Goal: Task Accomplishment & Management: Manage account settings

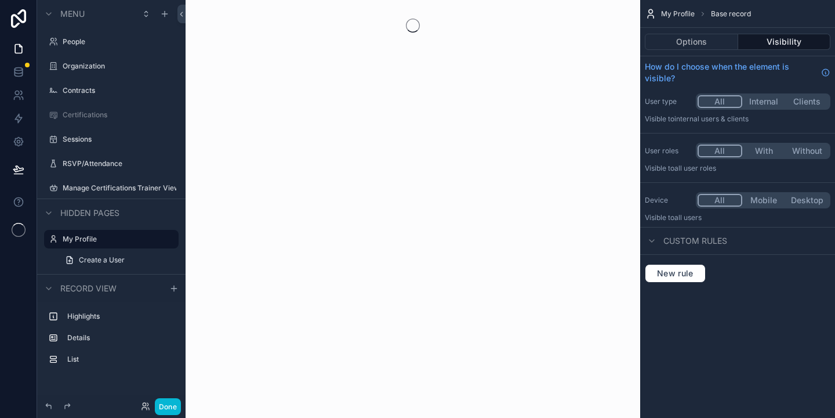
scroll to position [6, 0]
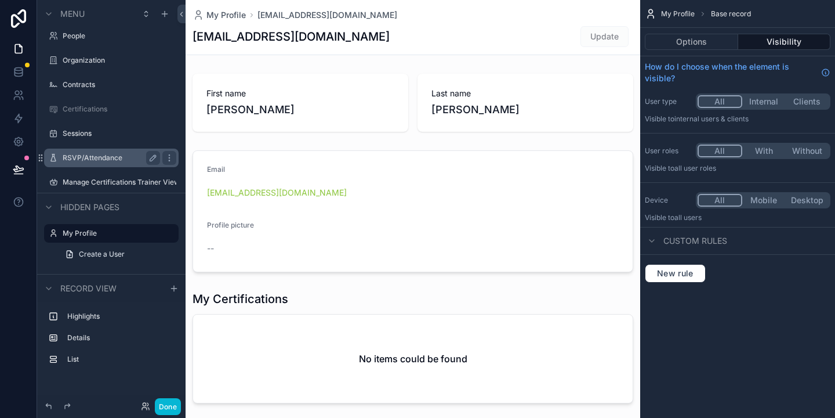
click at [86, 162] on label "RSVP/Attendance" at bounding box center [109, 157] width 93 height 9
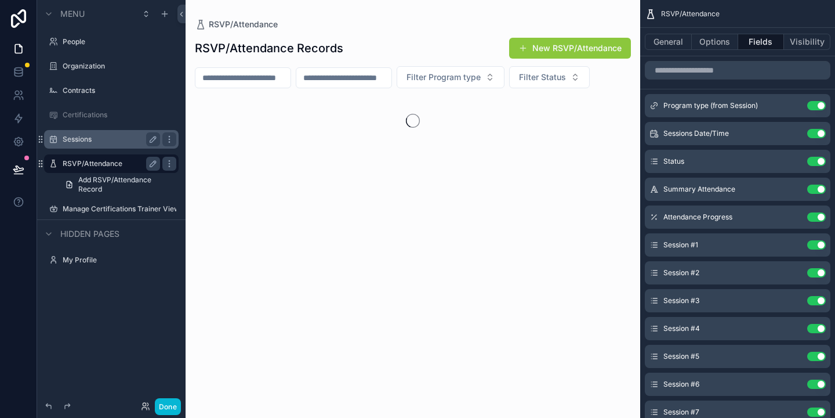
click at [81, 143] on label "Sessions" at bounding box center [109, 139] width 93 height 9
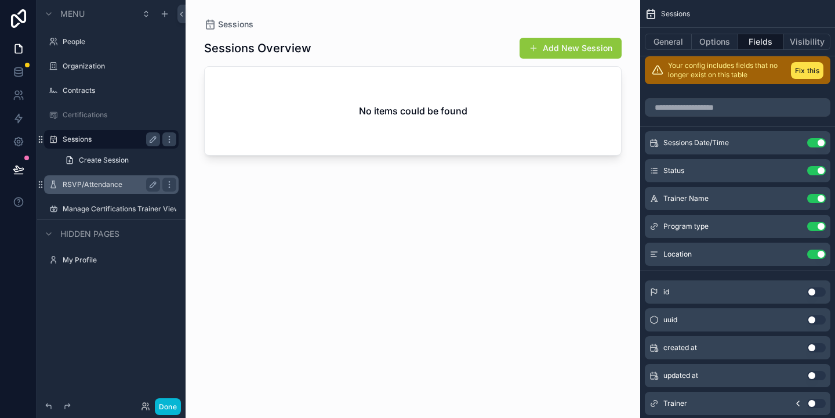
click at [570, 50] on div "scrollable content" at bounding box center [413, 202] width 455 height 404
click at [568, 42] on button "Add New Session" at bounding box center [571, 48] width 102 height 21
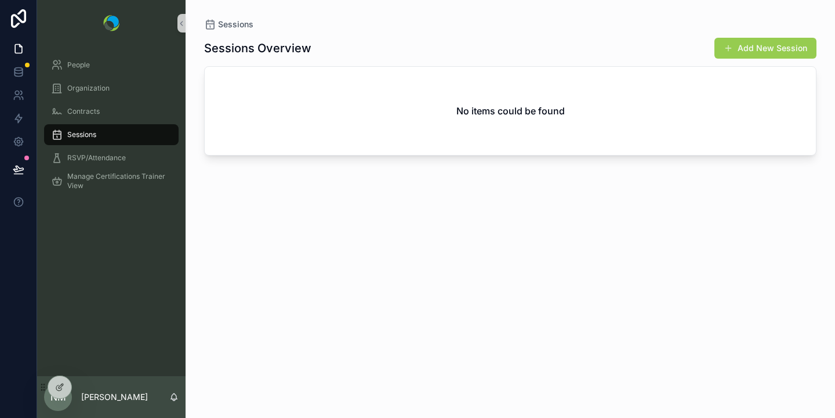
click at [748, 49] on button "Add New Session" at bounding box center [766, 48] width 102 height 21
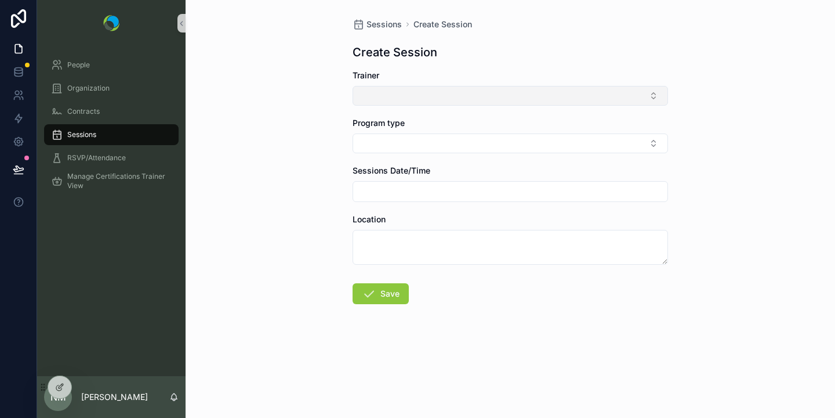
click at [505, 93] on button "Select Button" at bounding box center [511, 96] width 316 height 20
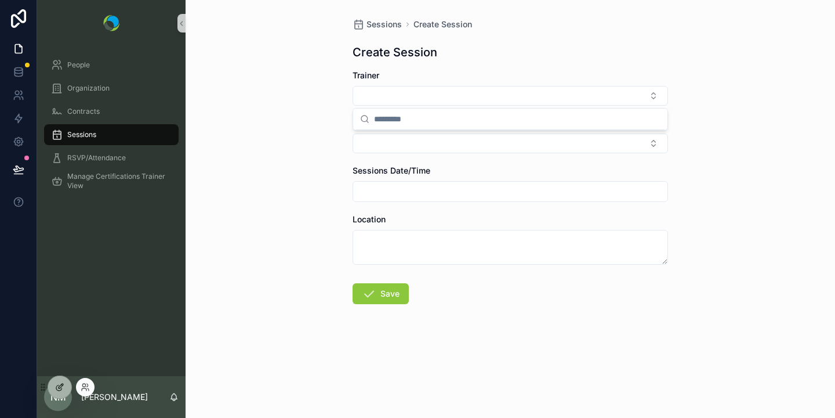
click at [60, 386] on icon at bounding box center [59, 386] width 9 height 9
click at [57, 384] on icon at bounding box center [59, 386] width 9 height 9
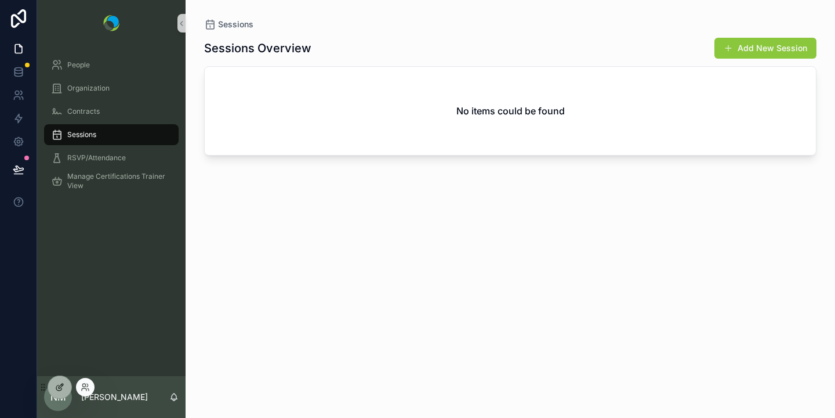
click at [61, 385] on icon at bounding box center [59, 386] width 9 height 9
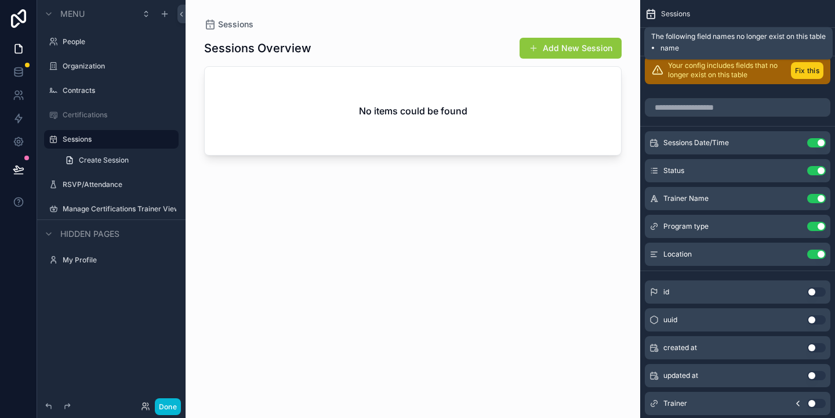
click at [810, 72] on button "Fix this" at bounding box center [807, 70] width 32 height 17
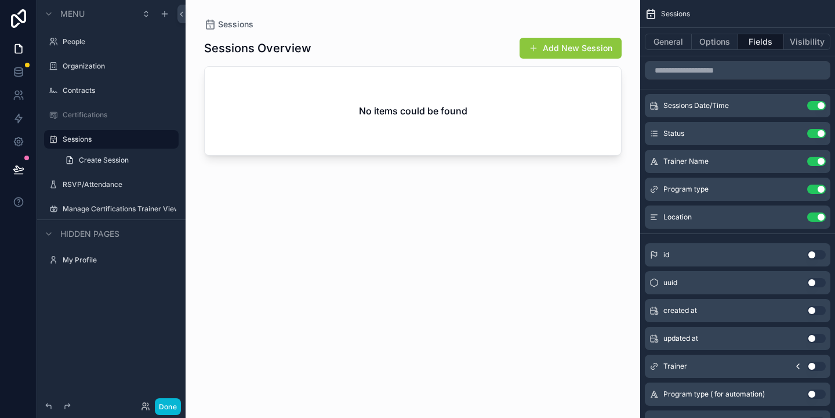
click at [557, 52] on div "scrollable content" at bounding box center [413, 202] width 455 height 404
click at [108, 162] on span "Create Session" at bounding box center [104, 159] width 50 height 9
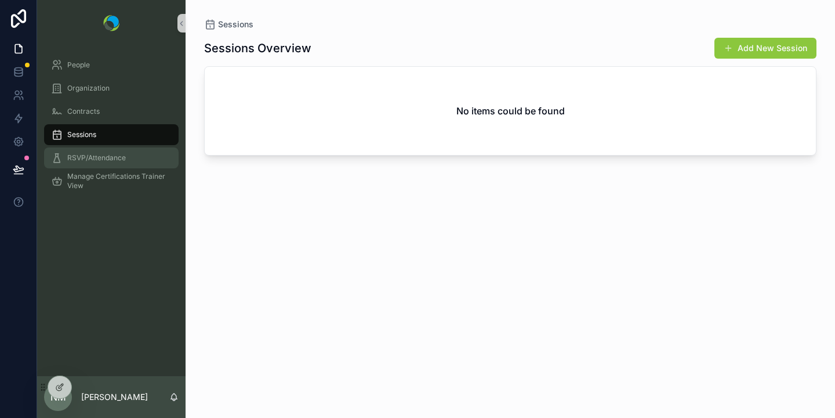
click at [92, 161] on span "RSVP/Attendance" at bounding box center [96, 157] width 59 height 9
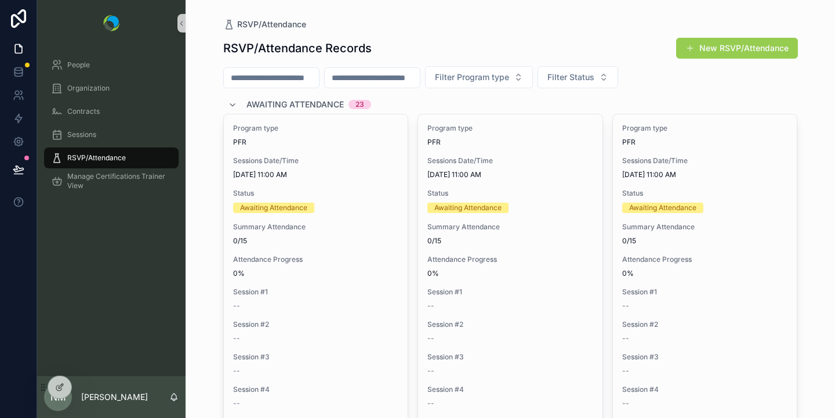
click at [756, 41] on button "New RSVP/Attendance" at bounding box center [737, 48] width 122 height 21
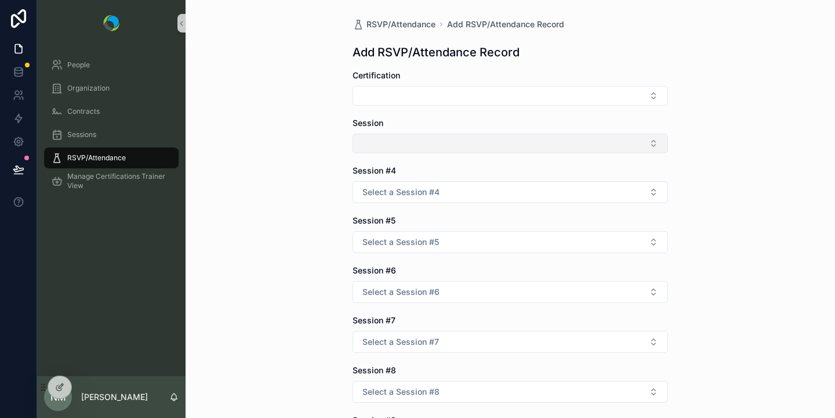
click at [467, 142] on button "Select Button" at bounding box center [511, 143] width 316 height 20
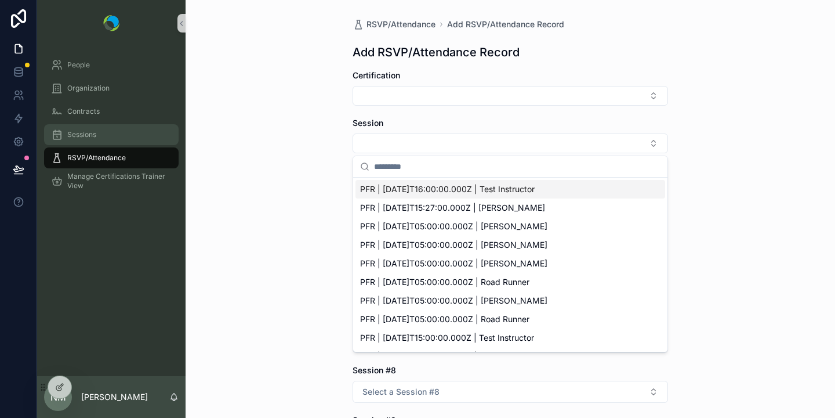
click at [83, 137] on span "Sessions" at bounding box center [81, 134] width 29 height 9
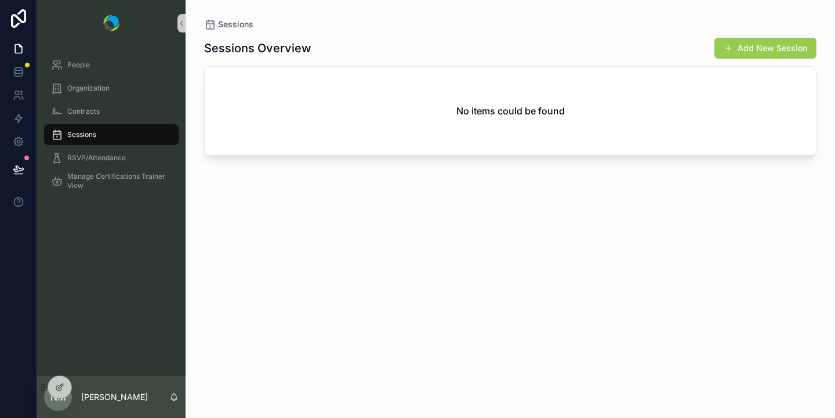
click at [738, 49] on button "Add New Session" at bounding box center [766, 48] width 102 height 21
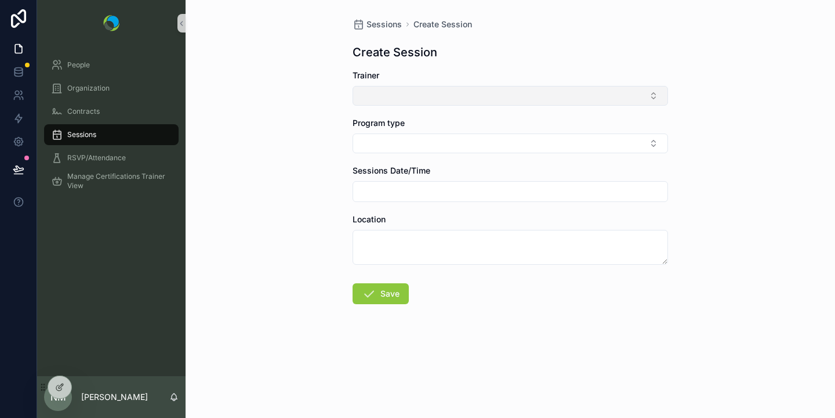
click at [644, 96] on button "Select Button" at bounding box center [511, 96] width 316 height 20
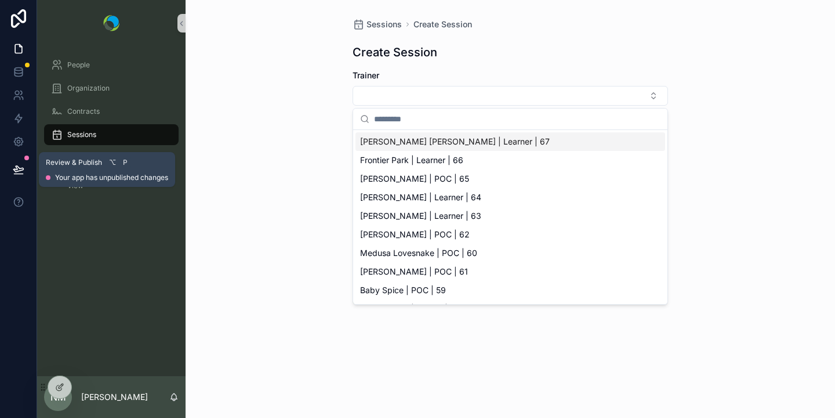
click at [12, 173] on button at bounding box center [19, 169] width 26 height 32
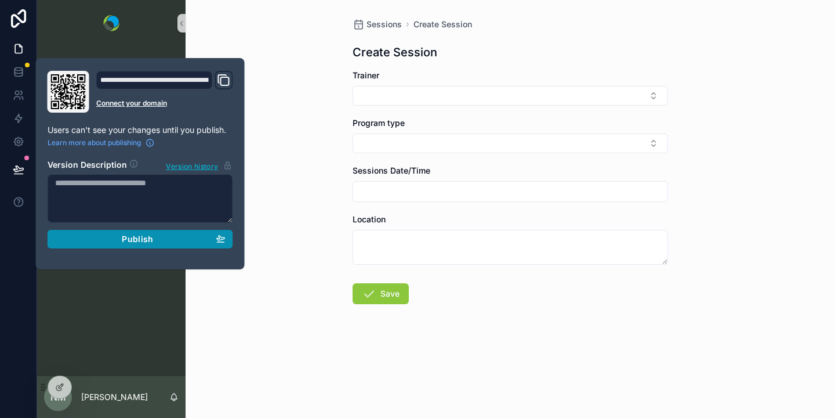
click at [141, 239] on span "Publish" at bounding box center [137, 239] width 31 height 10
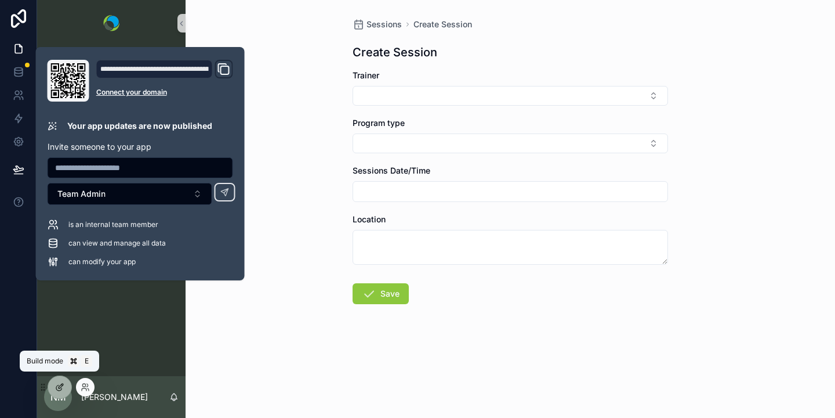
click at [61, 384] on icon at bounding box center [61, 384] width 1 height 1
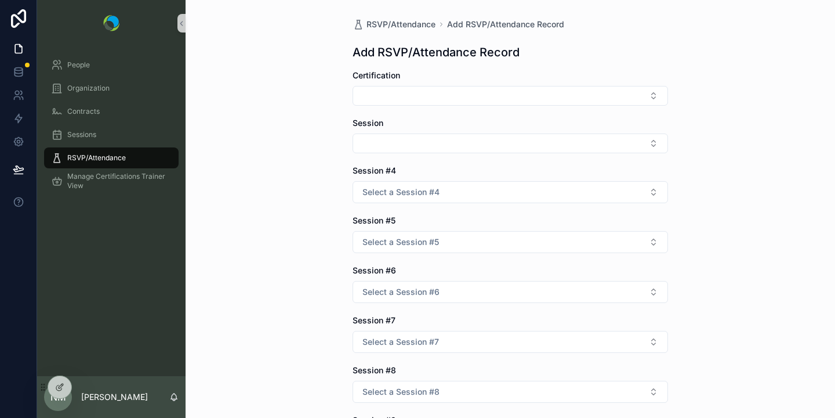
click at [54, 402] on span "NM" at bounding box center [58, 397] width 16 height 14
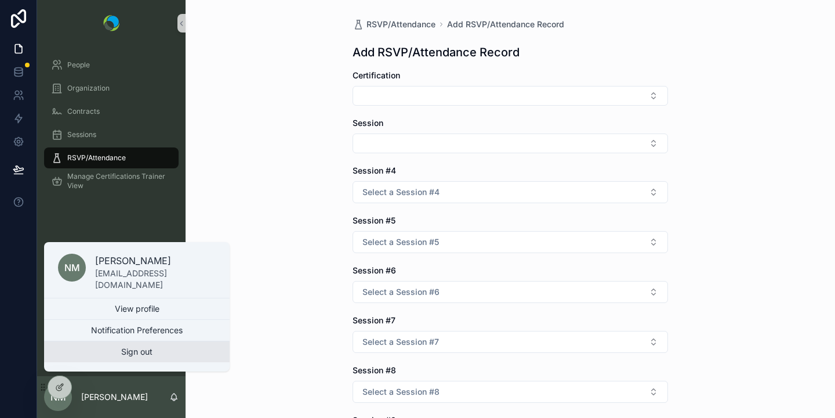
click at [113, 343] on button "Sign out" at bounding box center [137, 351] width 186 height 21
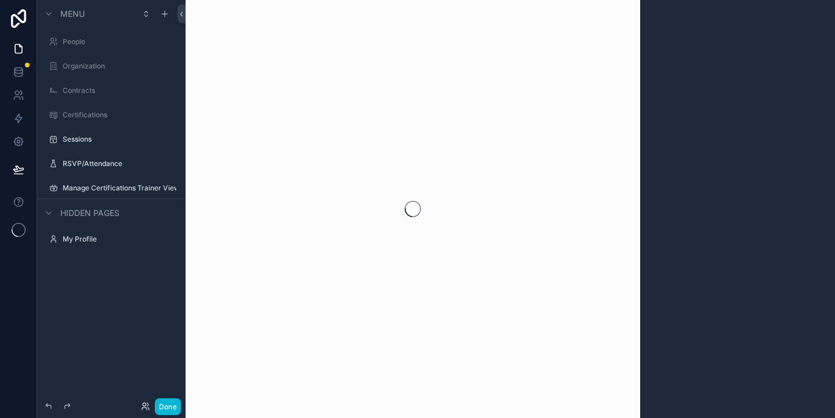
scroll to position [6, 0]
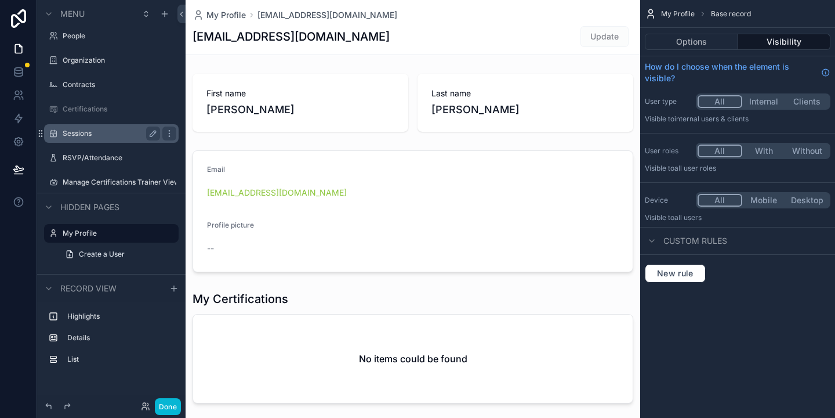
click at [82, 136] on label "Sessions" at bounding box center [109, 133] width 93 height 9
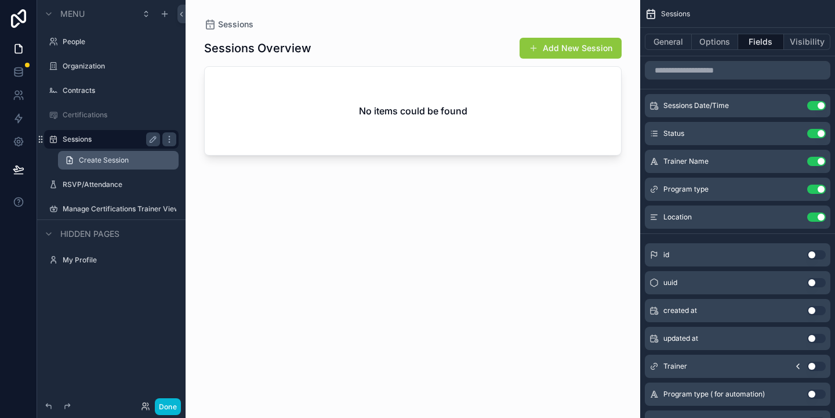
click at [99, 157] on span "Create Session" at bounding box center [104, 159] width 50 height 9
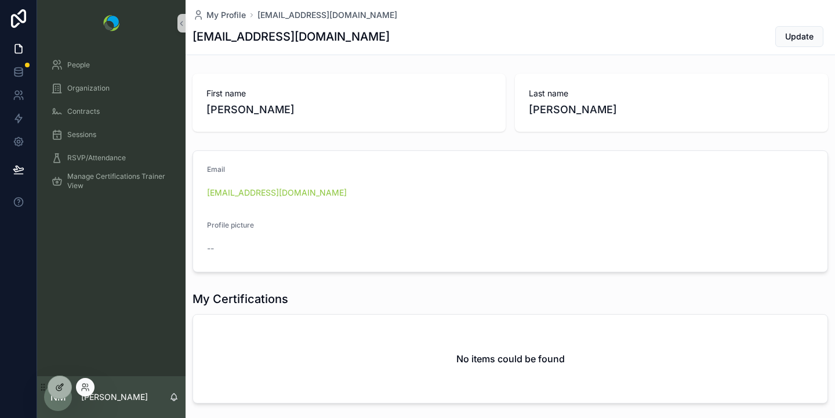
click at [60, 386] on icon at bounding box center [59, 386] width 9 height 9
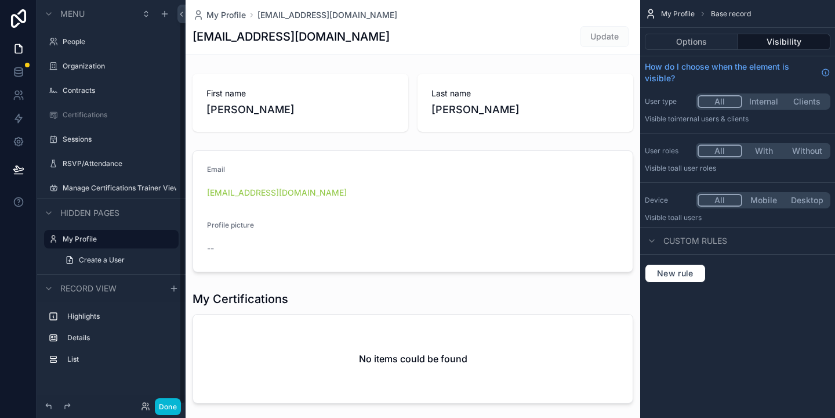
scroll to position [6, 0]
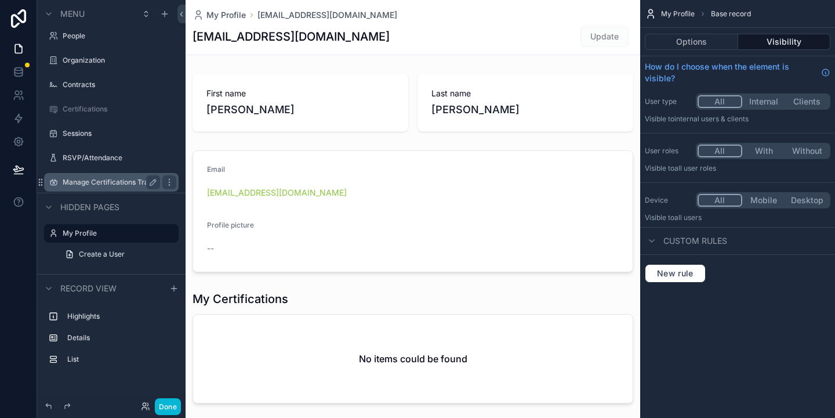
click at [81, 176] on div "Manage Certifications Trainer View" at bounding box center [111, 182] width 97 height 14
click at [82, 183] on label "Manage Certifications Trainer View" at bounding box center [111, 182] width 97 height 9
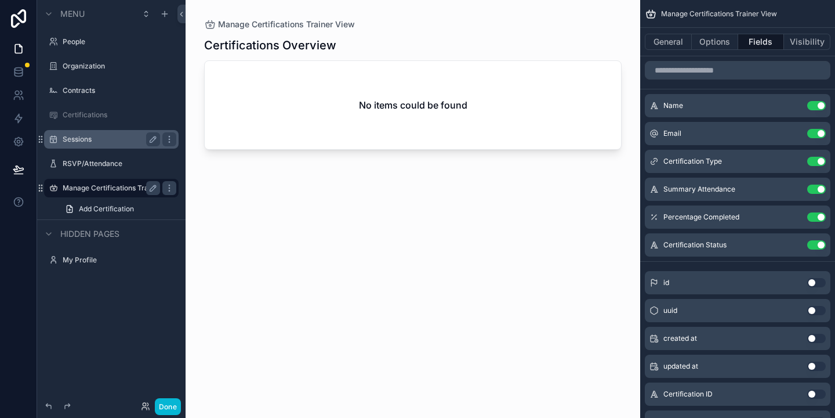
click at [84, 140] on label "Sessions" at bounding box center [109, 139] width 93 height 9
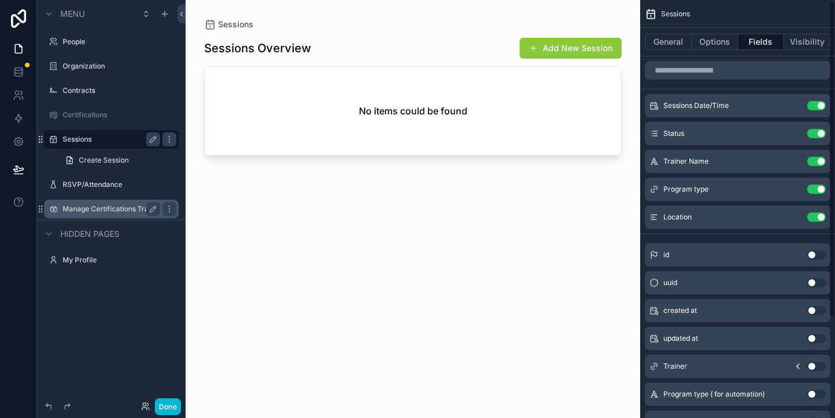
scroll to position [132, 0]
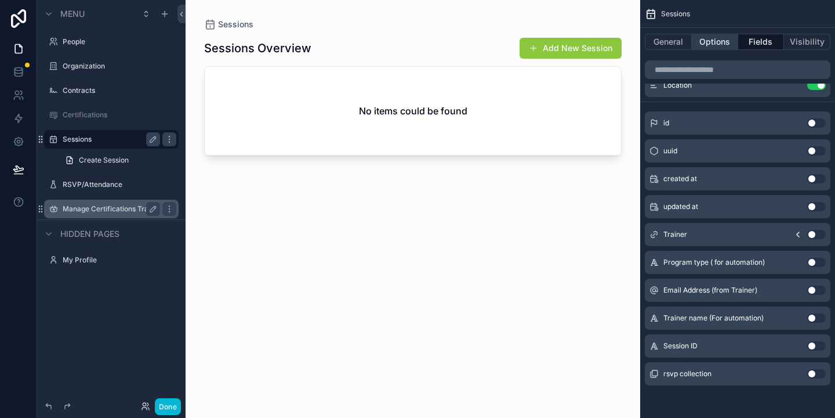
click at [729, 41] on button "Options" at bounding box center [715, 42] width 46 height 16
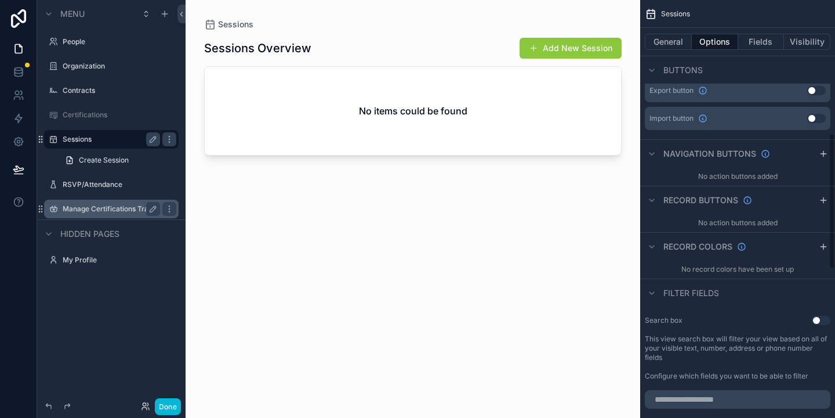
scroll to position [452, 0]
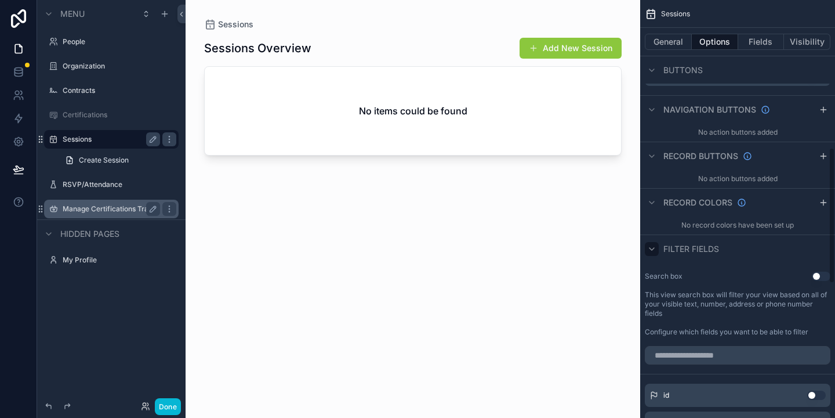
click at [653, 251] on icon "scrollable content" at bounding box center [651, 248] width 9 height 9
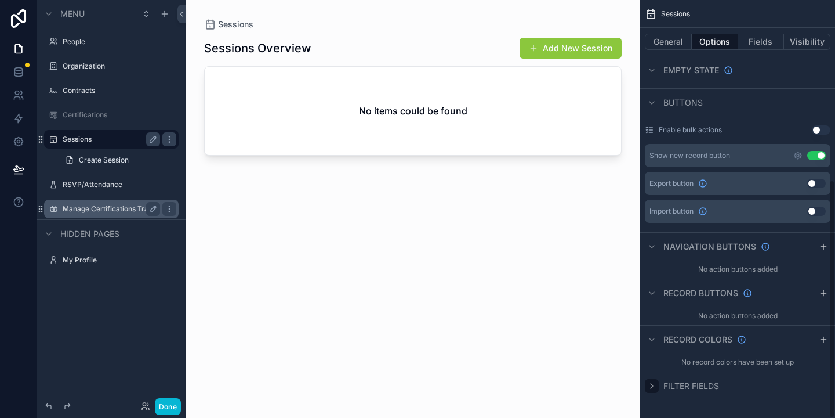
scroll to position [316, 0]
click at [654, 385] on icon "scrollable content" at bounding box center [651, 385] width 9 height 9
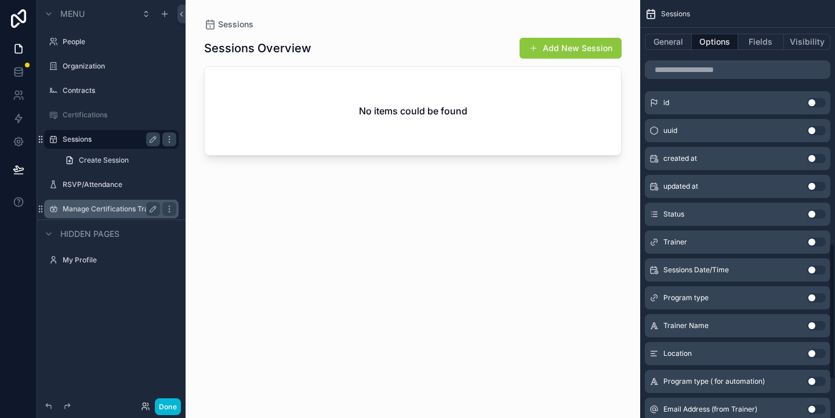
scroll to position [746, 0]
click at [811, 241] on button "Use setting" at bounding box center [816, 240] width 19 height 9
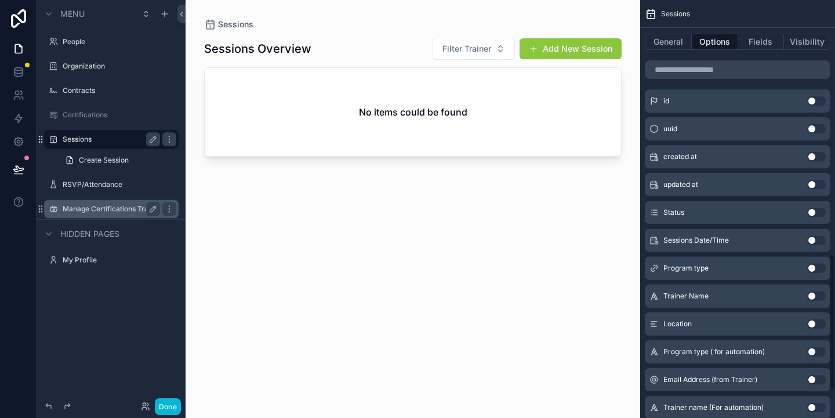
scroll to position [783, 0]
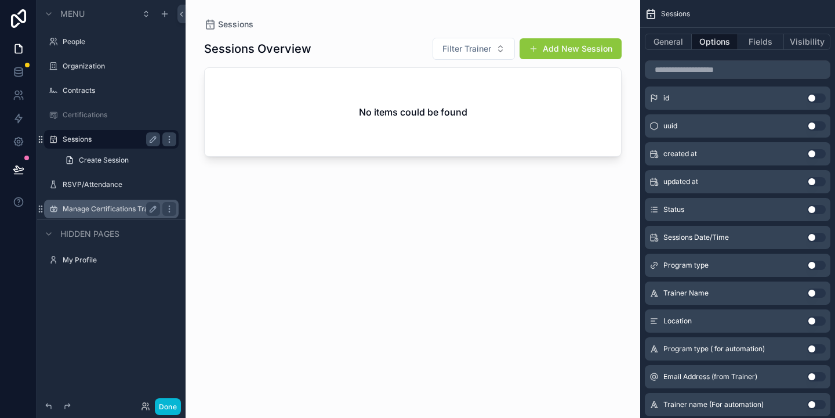
click at [814, 266] on button "Use setting" at bounding box center [816, 264] width 19 height 9
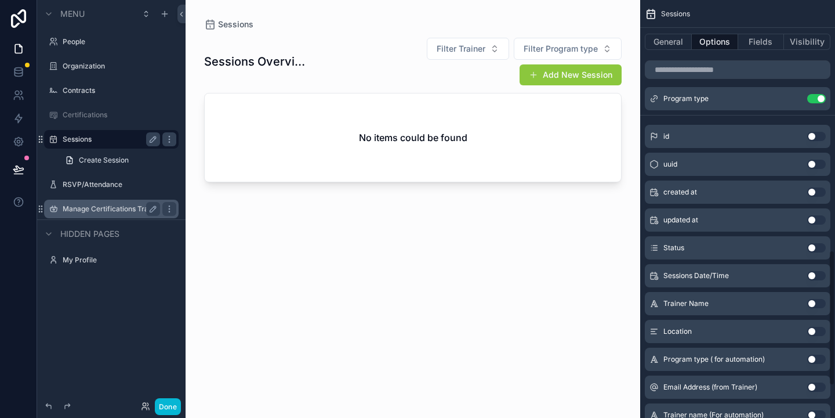
scroll to position [770, 0]
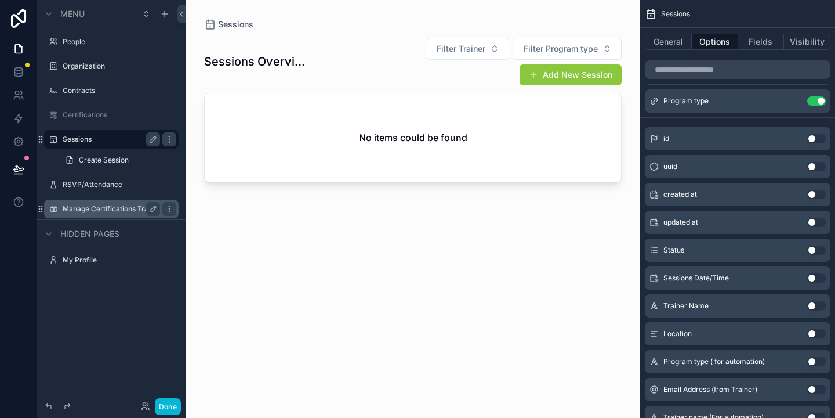
click at [813, 277] on button "Use setting" at bounding box center [816, 277] width 19 height 9
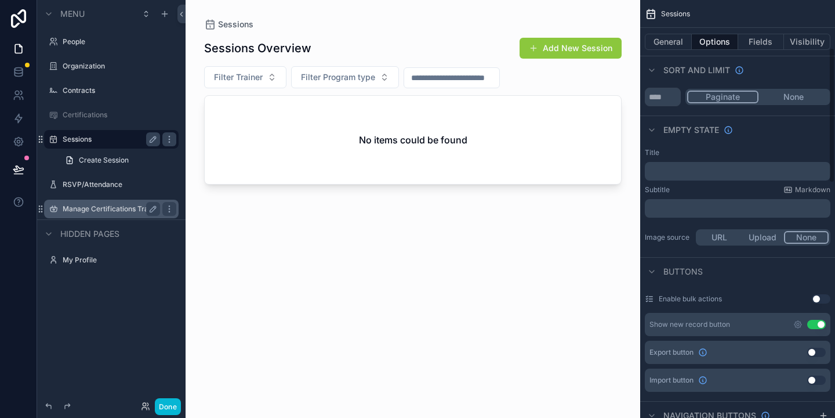
scroll to position [0, 0]
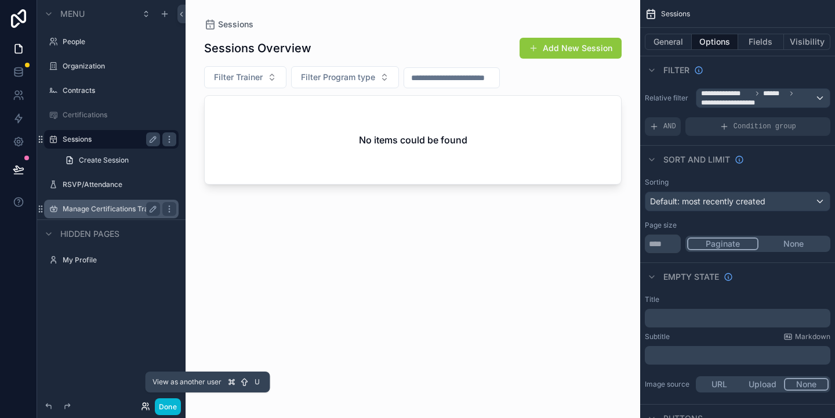
click at [142, 407] on icon at bounding box center [144, 408] width 5 height 2
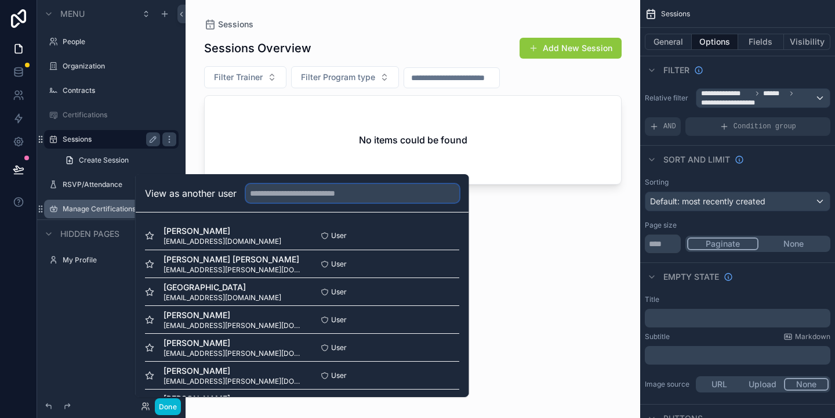
click at [262, 190] on input "text" at bounding box center [352, 193] width 213 height 19
click at [563, 260] on div "scrollable content" at bounding box center [413, 202] width 455 height 404
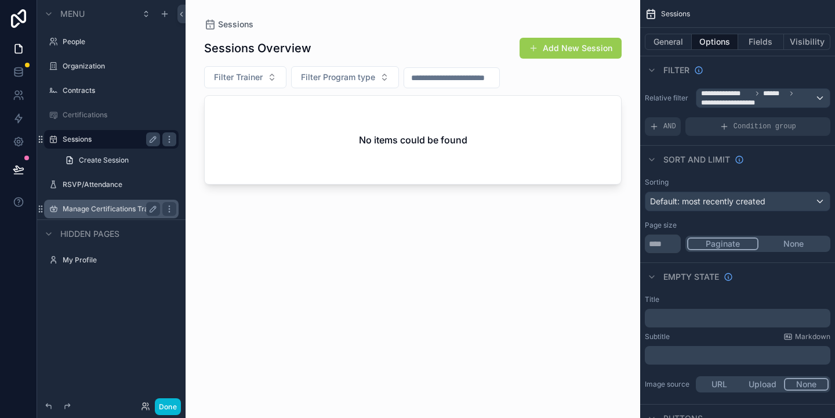
click at [593, 53] on button "Add New Session" at bounding box center [571, 48] width 102 height 21
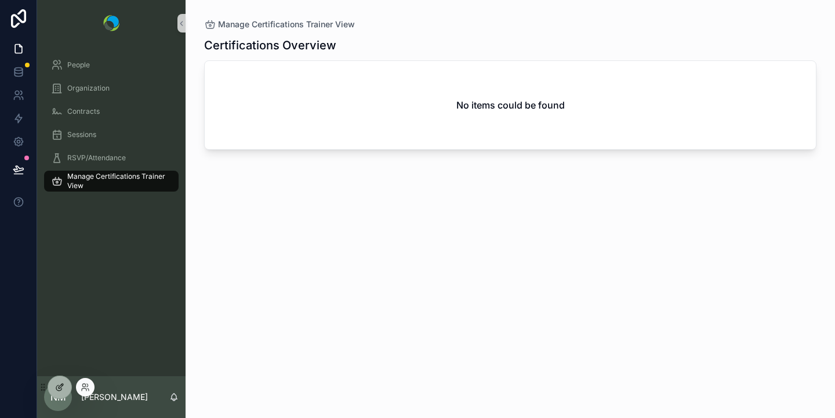
click at [58, 391] on icon at bounding box center [59, 386] width 9 height 9
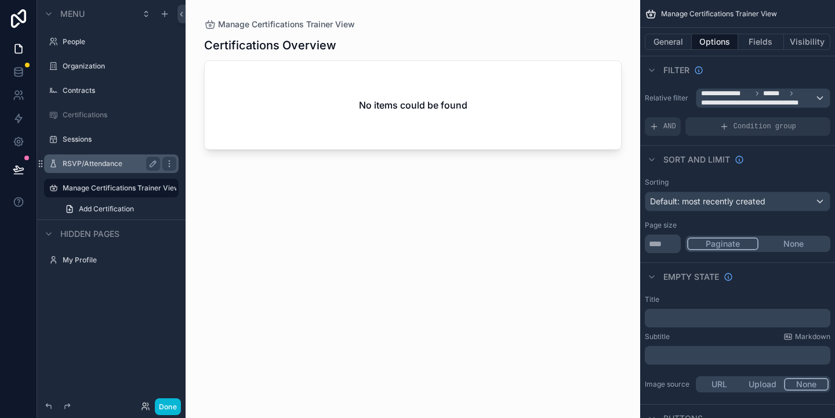
click at [78, 160] on label "RSVP/Attendance" at bounding box center [109, 163] width 93 height 9
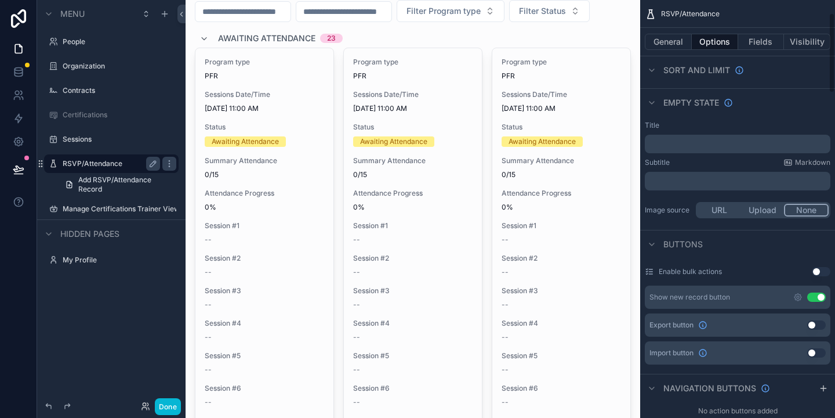
scroll to position [286, 0]
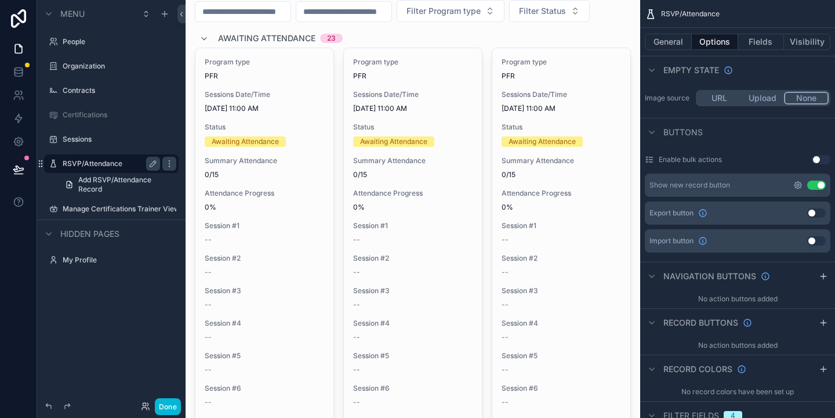
click at [799, 187] on icon "scrollable content" at bounding box center [798, 184] width 9 height 9
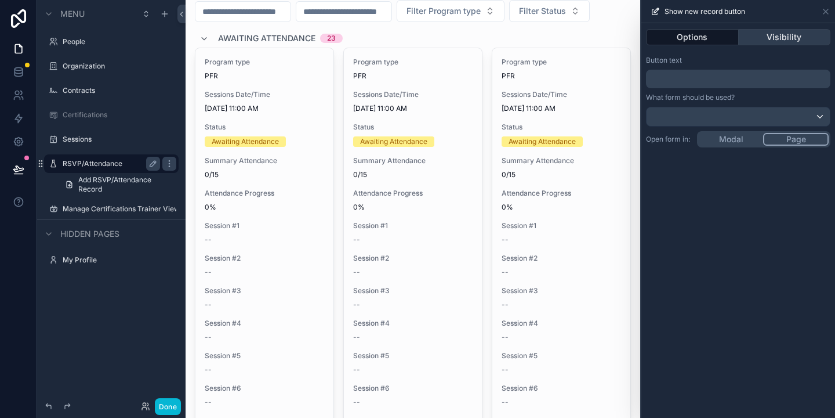
click at [765, 38] on button "Visibility" at bounding box center [785, 37] width 92 height 16
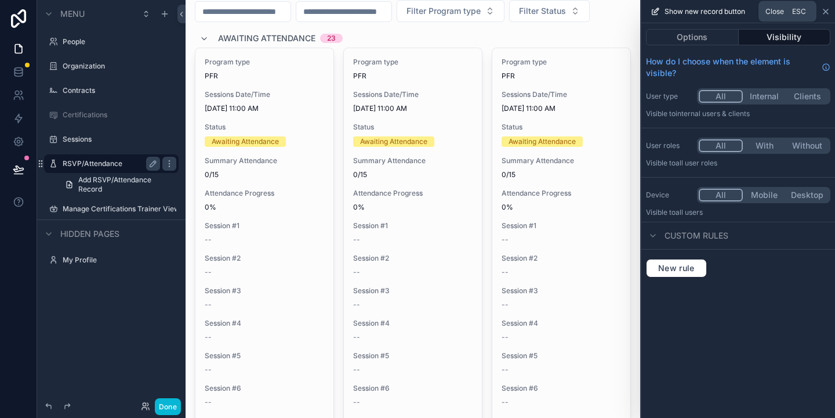
click at [827, 12] on icon at bounding box center [826, 11] width 5 height 5
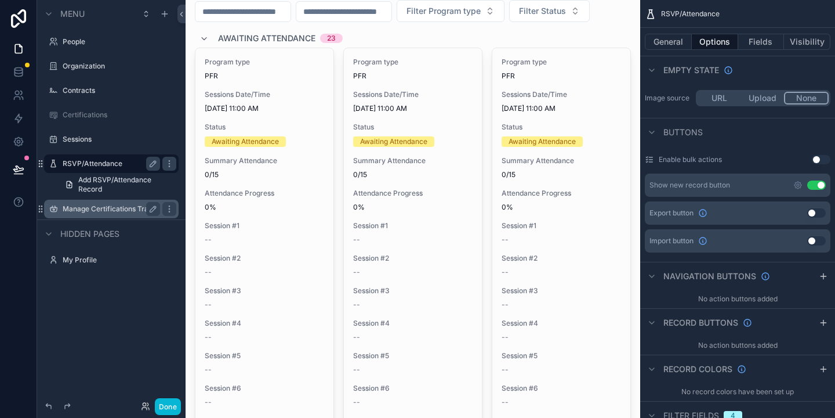
click at [84, 207] on label "Manage Certifications Trainer View" at bounding box center [111, 208] width 97 height 9
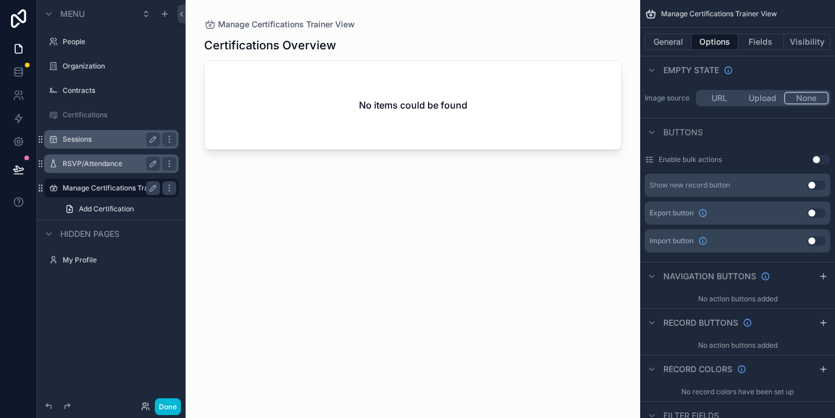
click at [77, 140] on label "Sessions" at bounding box center [109, 139] width 93 height 9
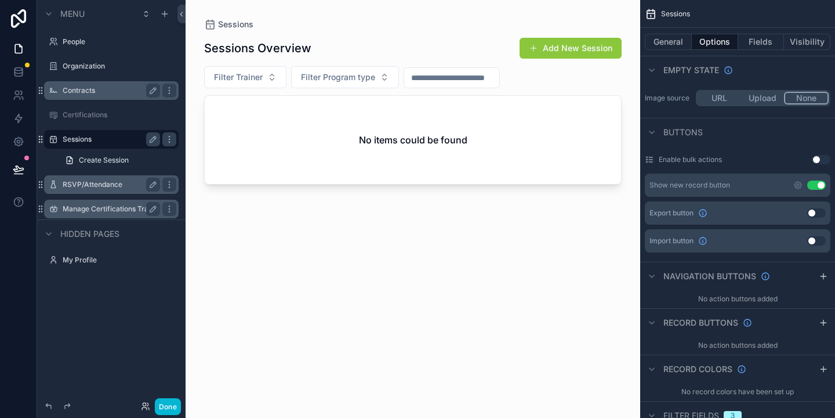
click at [75, 88] on label "Contracts" at bounding box center [109, 90] width 93 height 9
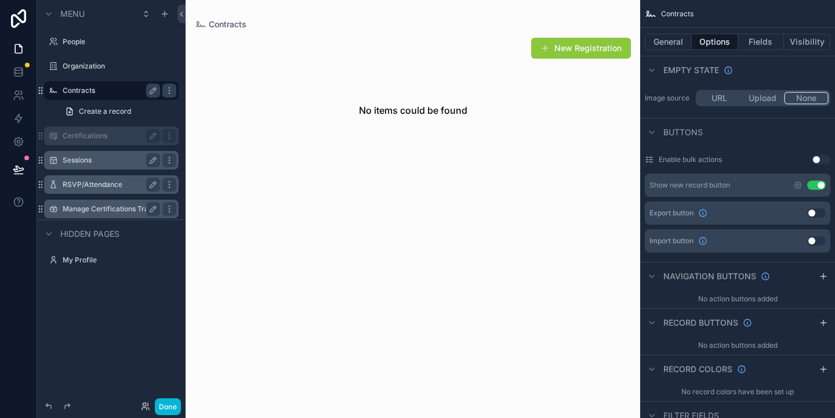
click at [80, 130] on div "Certifications" at bounding box center [111, 136] width 97 height 14
click at [78, 138] on label "Certifications" at bounding box center [109, 135] width 93 height 9
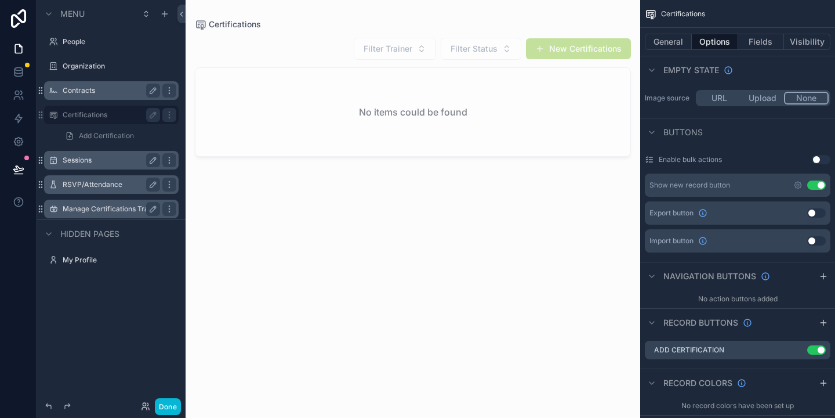
click at [116, 189] on label "RSVP/Attendance" at bounding box center [109, 184] width 93 height 9
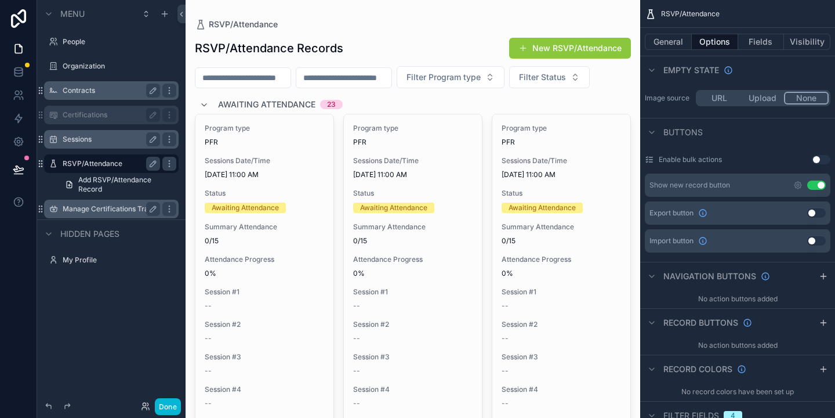
click at [81, 142] on label "Sessions" at bounding box center [109, 139] width 93 height 9
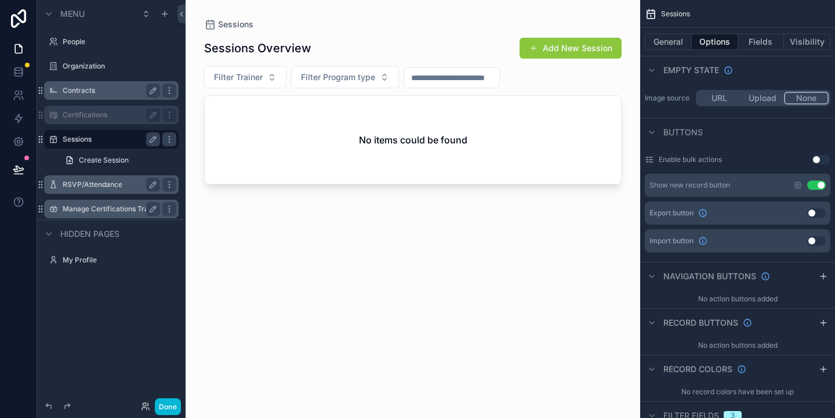
click at [84, 186] on label "RSVP/Attendance" at bounding box center [109, 184] width 93 height 9
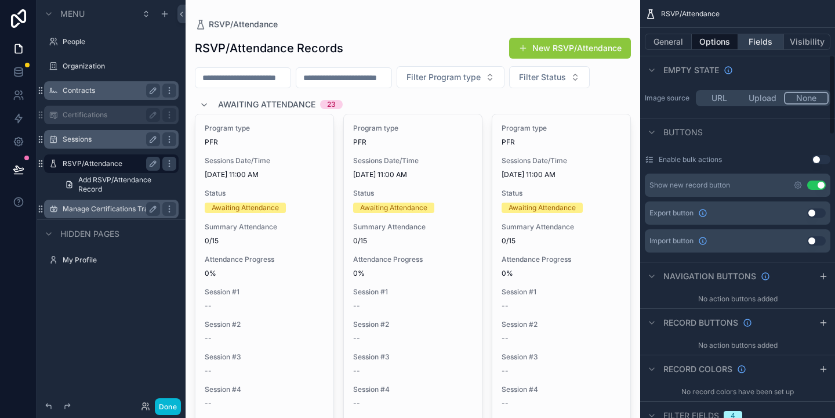
click at [762, 42] on button "Fields" at bounding box center [761, 42] width 46 height 16
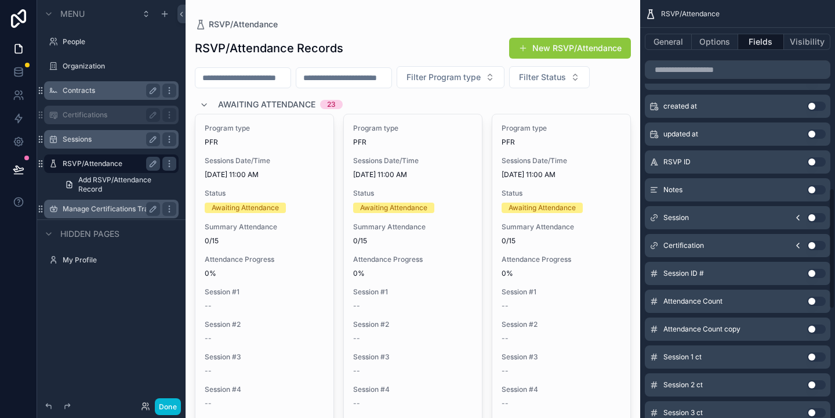
scroll to position [651, 0]
click at [812, 242] on button "Use setting" at bounding box center [816, 244] width 19 height 9
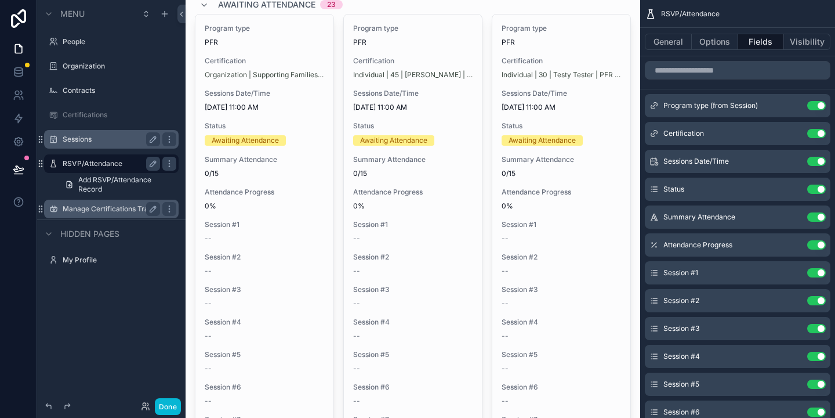
scroll to position [97, 0]
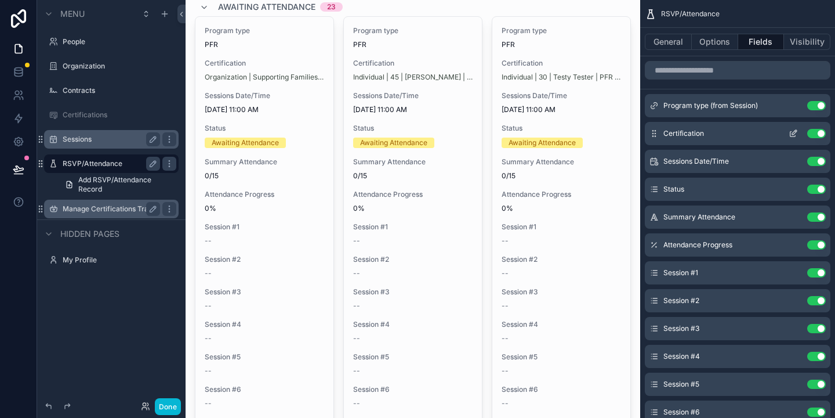
click at [795, 132] on icon "scrollable content" at bounding box center [794, 132] width 5 height 5
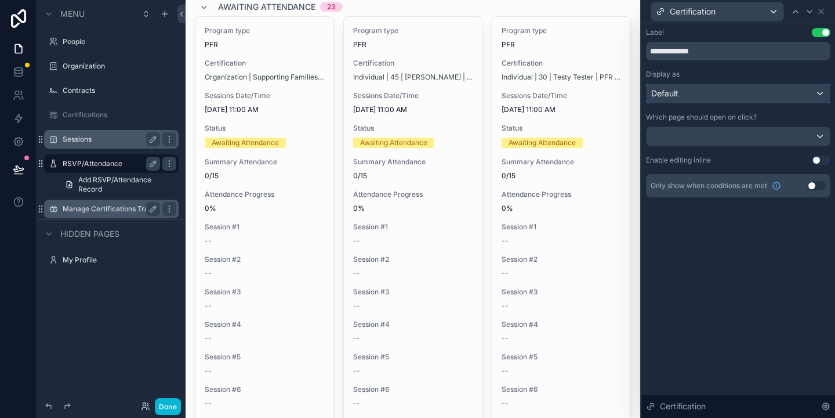
click at [765, 95] on div "Default" at bounding box center [738, 93] width 183 height 19
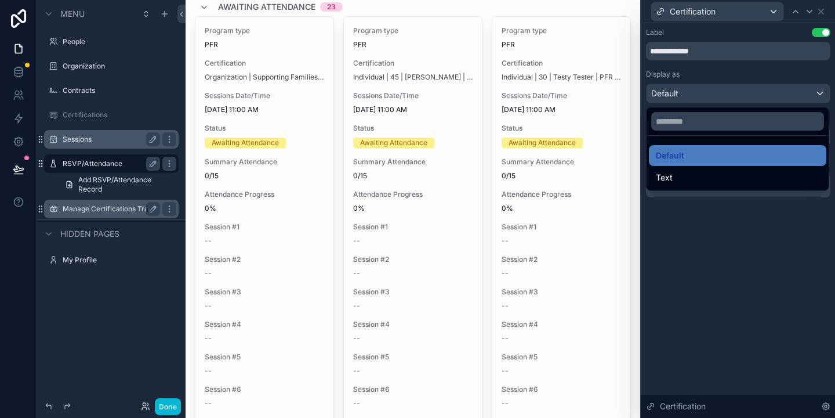
click at [774, 79] on div at bounding box center [739, 209] width 194 height 418
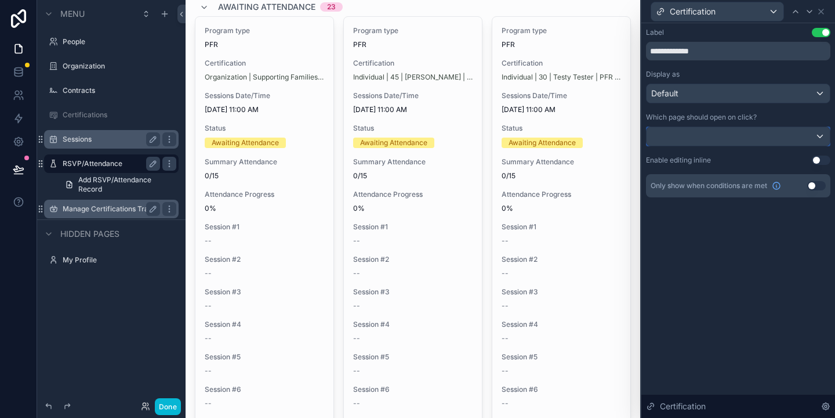
click at [757, 139] on div at bounding box center [738, 136] width 183 height 19
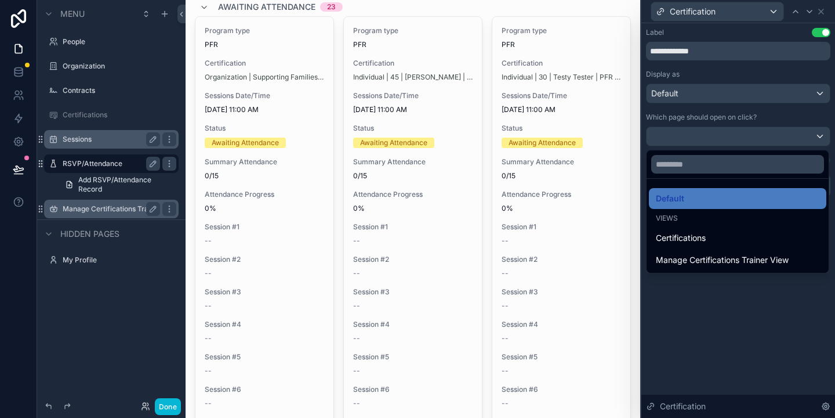
click at [765, 289] on div at bounding box center [739, 209] width 194 height 418
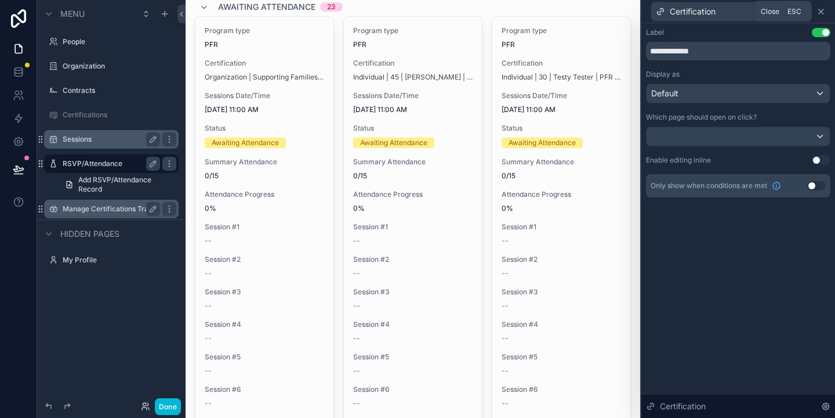
click at [822, 10] on icon at bounding box center [821, 11] width 5 height 5
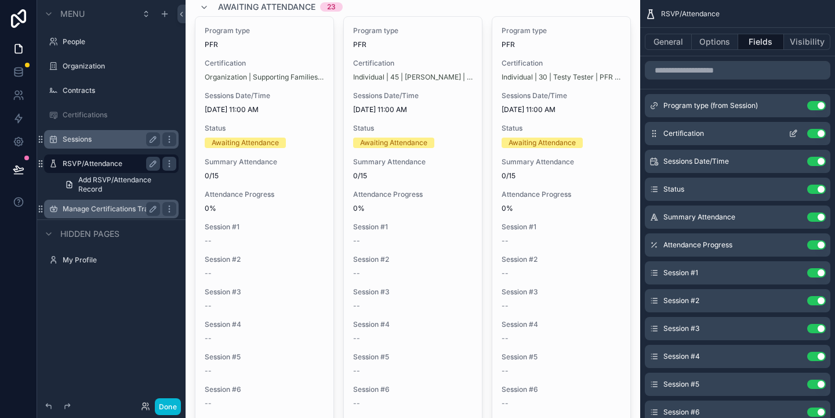
click at [818, 132] on button "Use setting" at bounding box center [816, 133] width 19 height 9
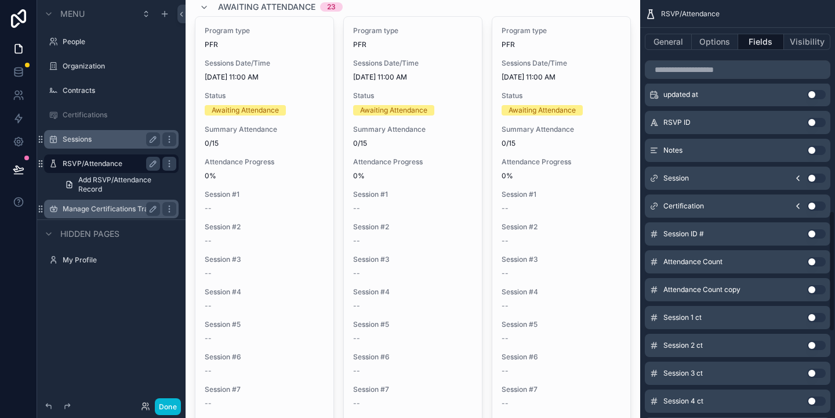
scroll to position [689, 0]
click at [798, 207] on icon "scrollable content" at bounding box center [798, 206] width 9 height 9
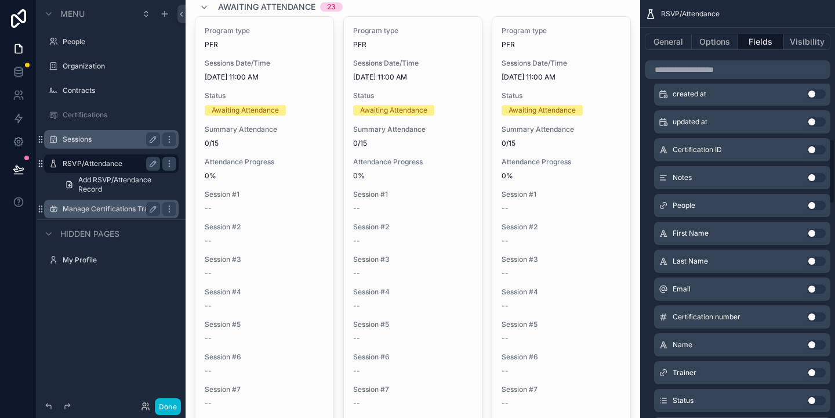
scroll to position [888, 0]
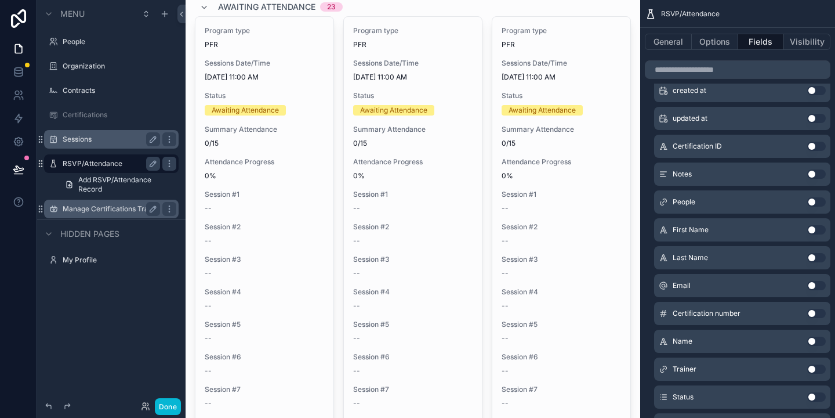
click at [815, 341] on button "Use setting" at bounding box center [816, 340] width 19 height 9
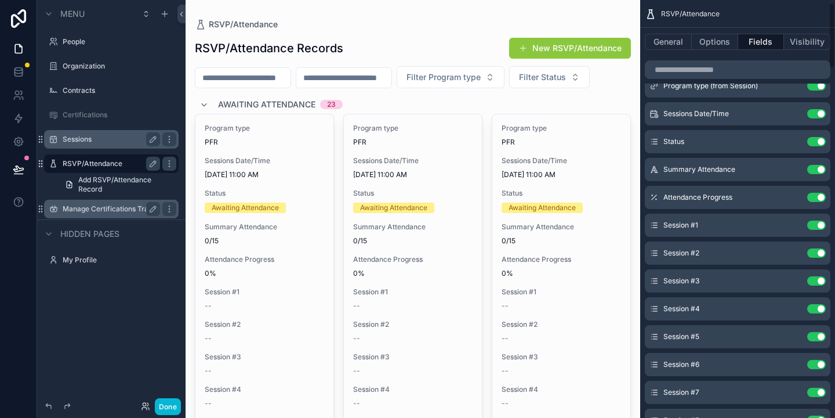
scroll to position [19, 0]
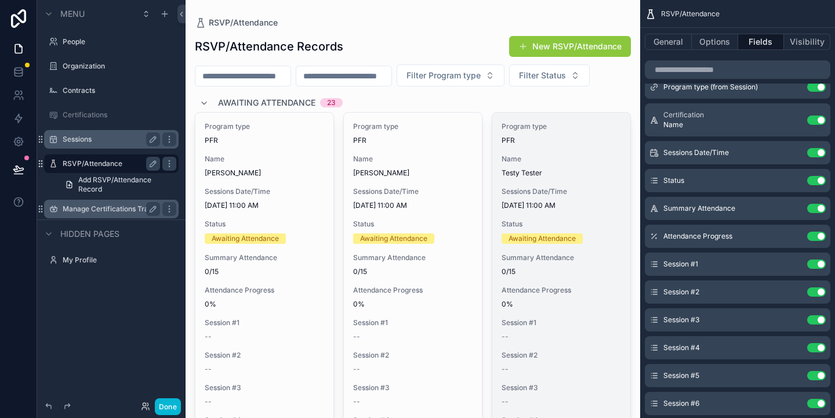
scroll to position [0, 0]
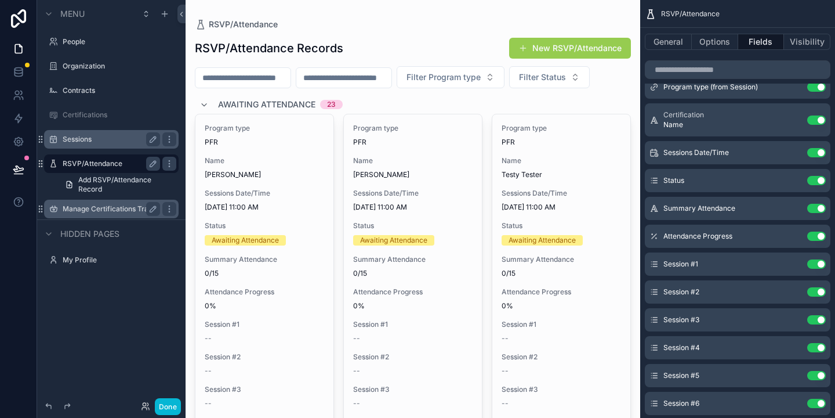
click at [535, 52] on button "New RSVP/Attendance" at bounding box center [570, 48] width 122 height 21
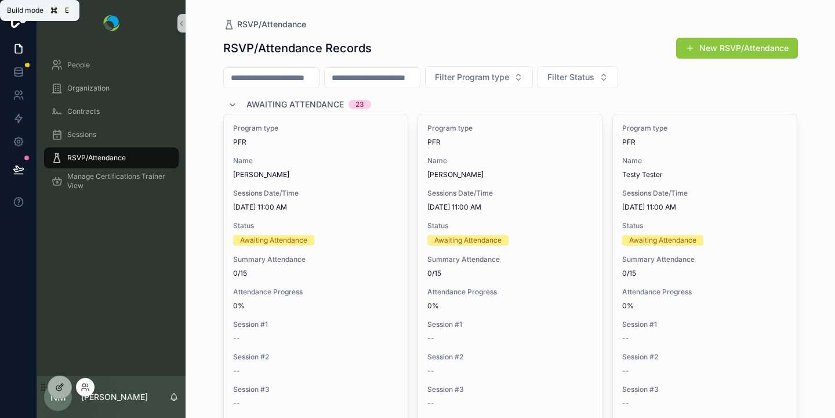
click at [61, 387] on icon at bounding box center [59, 386] width 9 height 9
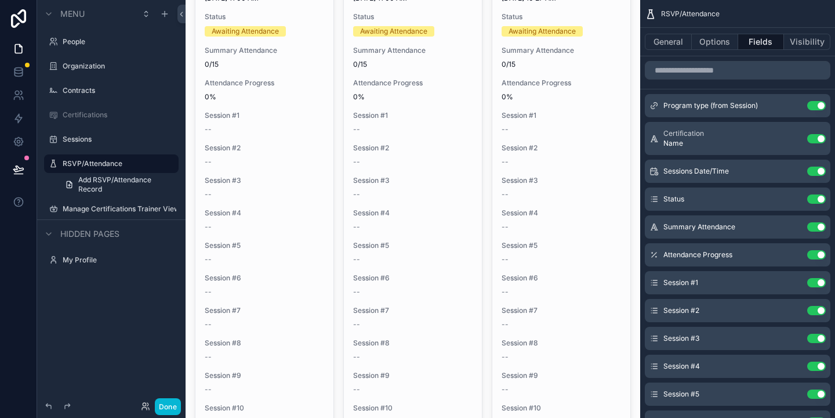
scroll to position [964, 0]
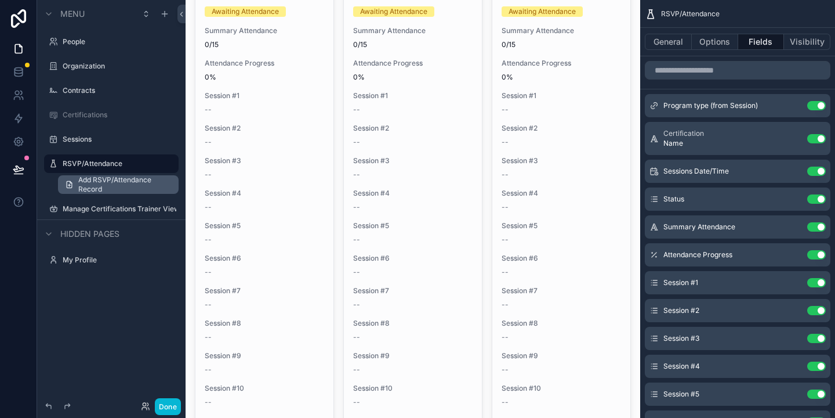
click at [123, 187] on span "Add RSVP/Attendance Record" at bounding box center [124, 184] width 93 height 19
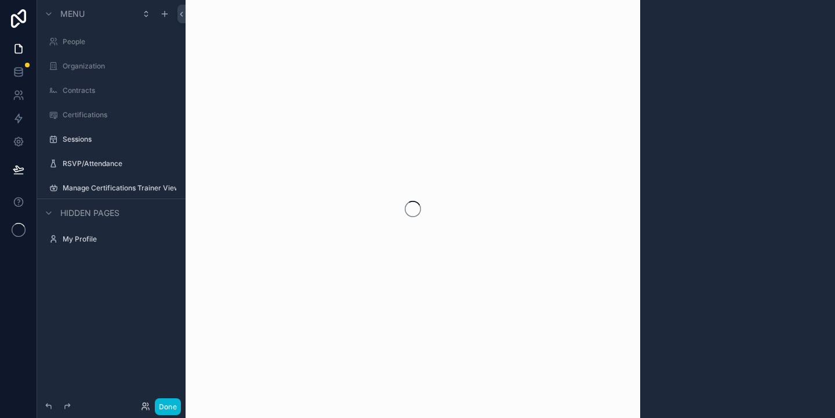
scroll to position [6, 0]
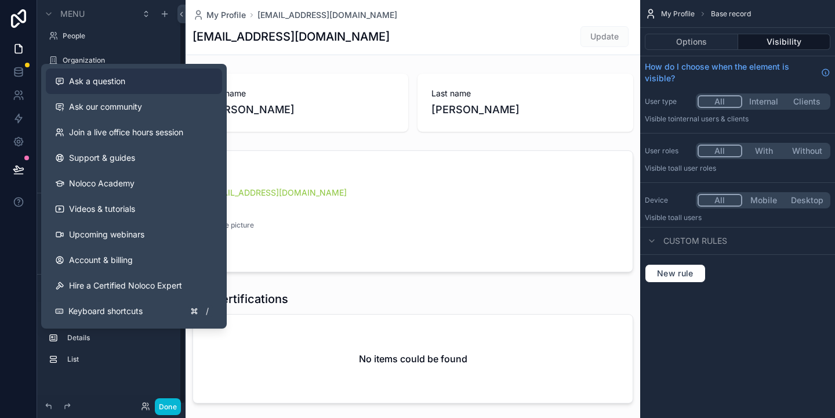
click at [79, 81] on span "Ask a question" at bounding box center [97, 81] width 56 height 12
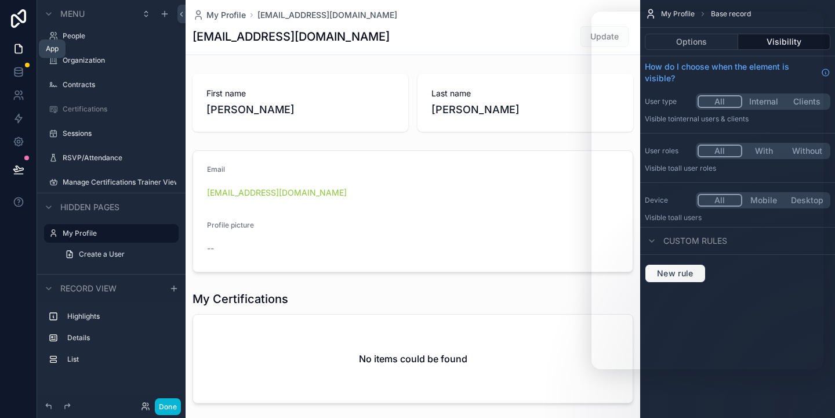
click at [17, 49] on icon at bounding box center [19, 49] width 12 height 12
click at [19, 46] on icon at bounding box center [20, 46] width 2 height 2
click at [18, 49] on icon at bounding box center [19, 49] width 12 height 12
click at [20, 46] on icon at bounding box center [18, 49] width 7 height 9
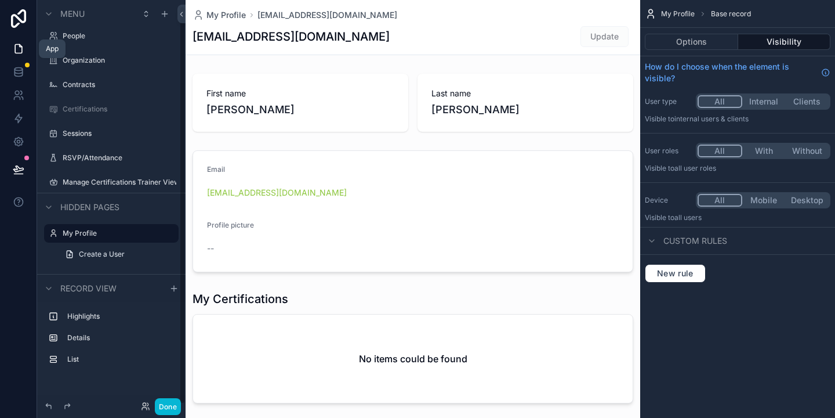
click at [13, 44] on icon at bounding box center [19, 49] width 12 height 12
click at [17, 45] on icon at bounding box center [19, 49] width 12 height 12
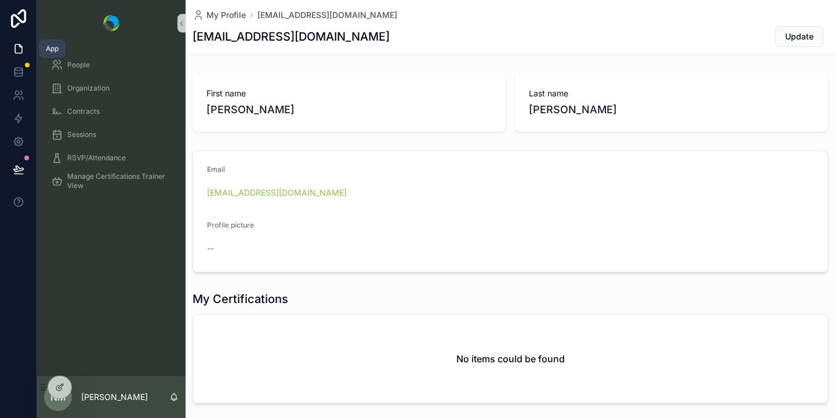
click at [19, 53] on icon at bounding box center [18, 49] width 7 height 9
click at [18, 44] on icon at bounding box center [19, 49] width 12 height 12
click at [184, 21] on icon "scrollable content" at bounding box center [182, 23] width 8 height 9
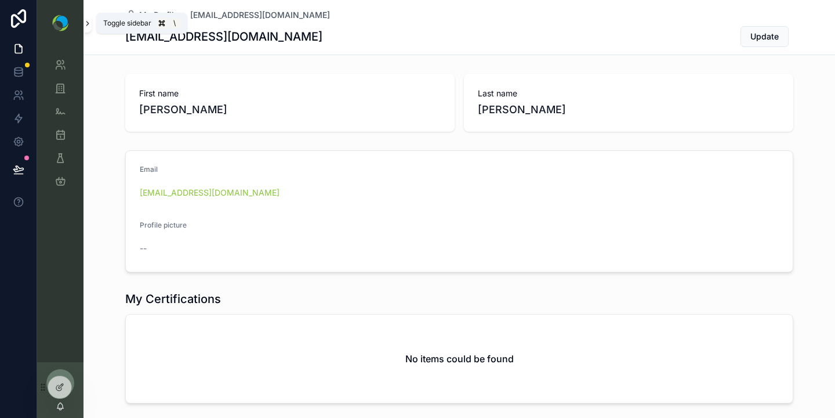
click at [88, 25] on icon "scrollable content" at bounding box center [88, 23] width 8 height 9
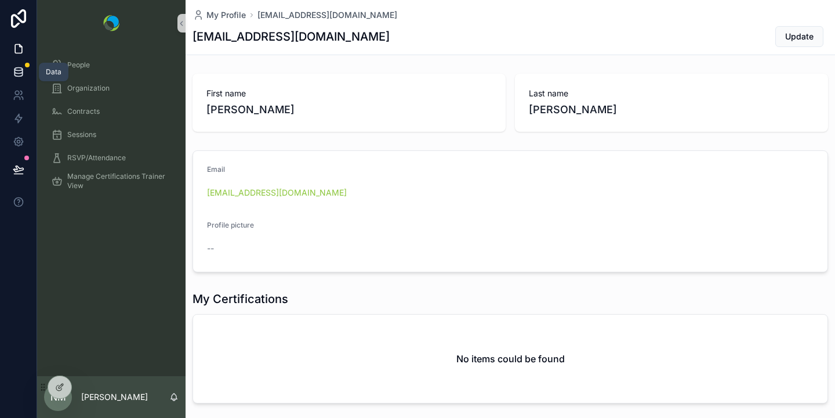
click at [22, 72] on icon at bounding box center [19, 74] width 8 height 5
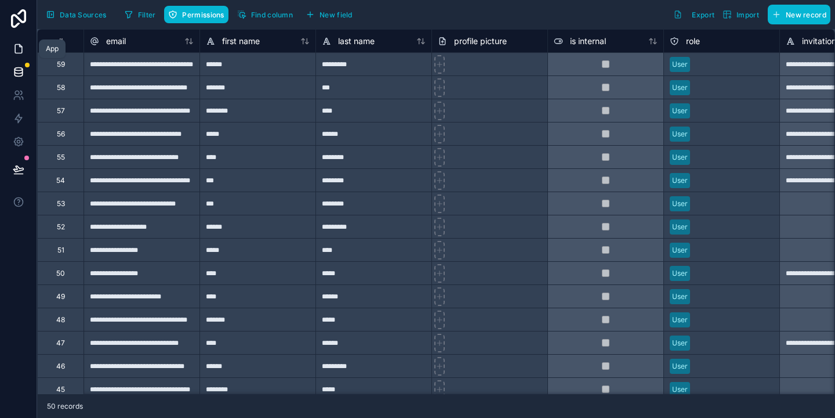
click at [18, 52] on icon at bounding box center [19, 49] width 12 height 12
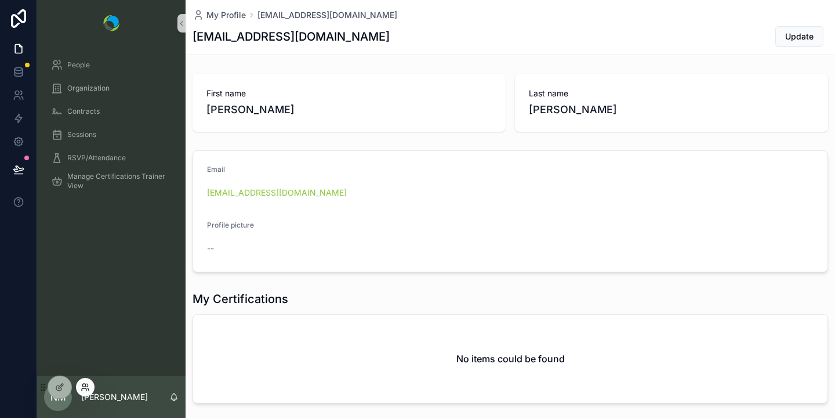
click at [84, 386] on icon at bounding box center [83, 384] width 3 height 3
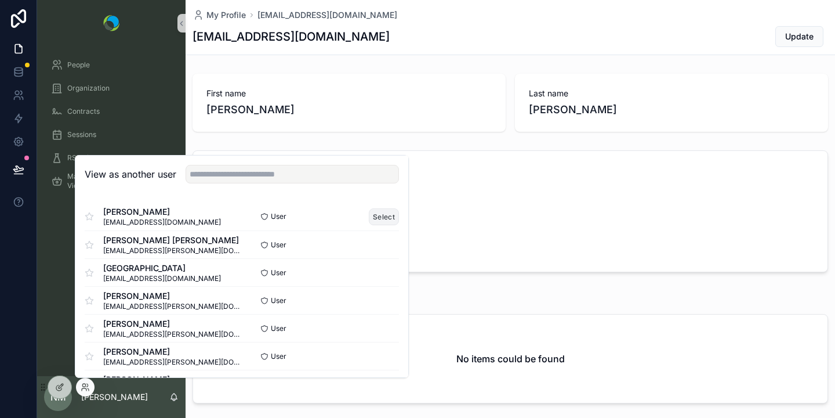
click at [382, 215] on button "Select" at bounding box center [384, 216] width 30 height 17
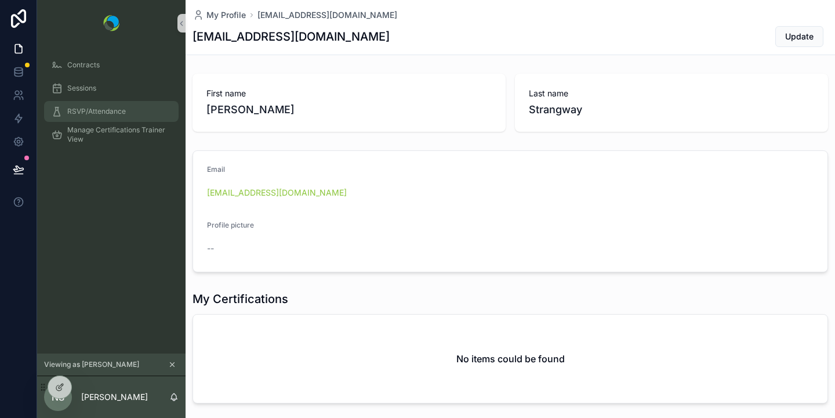
click at [87, 110] on span "RSVP/Attendance" at bounding box center [96, 111] width 59 height 9
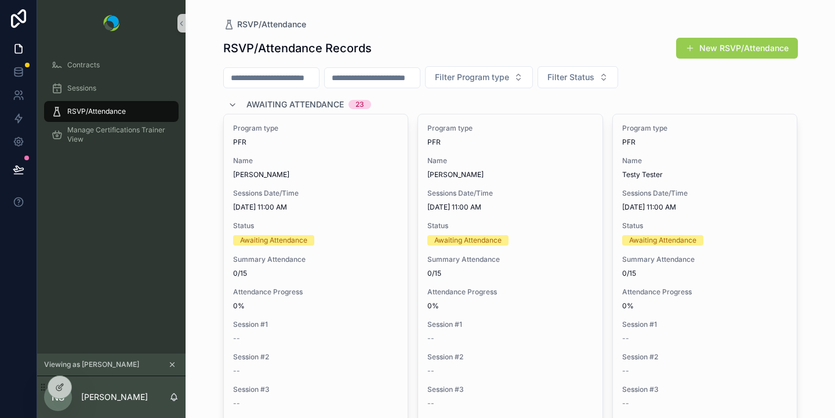
click at [710, 48] on button "New RSVP/Attendance" at bounding box center [737, 48] width 122 height 21
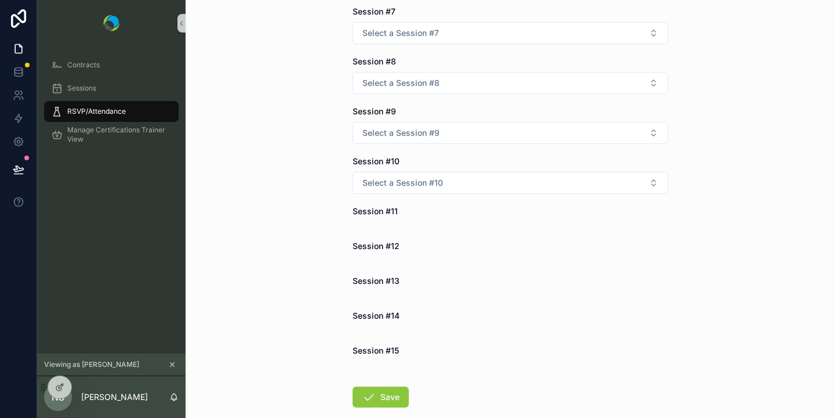
scroll to position [309, 0]
click at [419, 234] on form "Certification Session Session #4 Select a Session #4 Session #5 Select a Sessio…" at bounding box center [511, 121] width 316 height 720
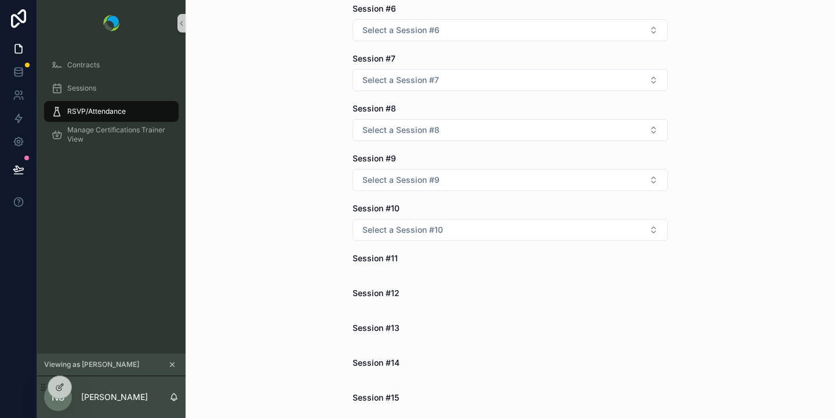
scroll to position [372, 0]
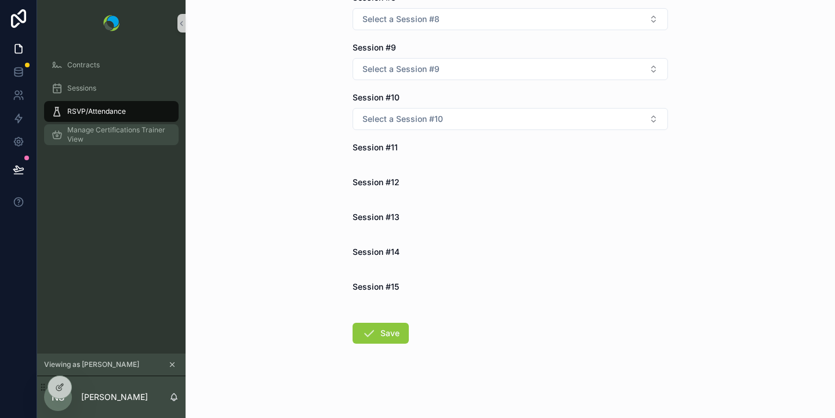
click at [121, 131] on span "Manage Certifications Trainer View" at bounding box center [117, 134] width 100 height 19
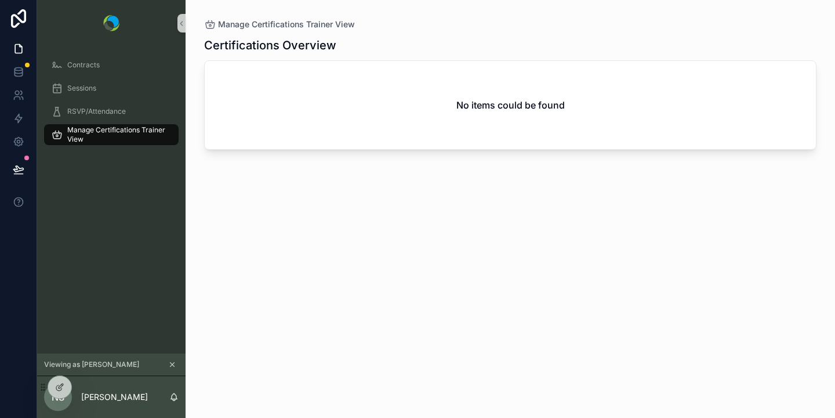
click at [103, 135] on span "Manage Certifications Trainer View" at bounding box center [117, 134] width 100 height 19
click at [559, 81] on div "No items could be found" at bounding box center [510, 105] width 611 height 88
click at [70, 64] on span "Contracts" at bounding box center [83, 64] width 32 height 9
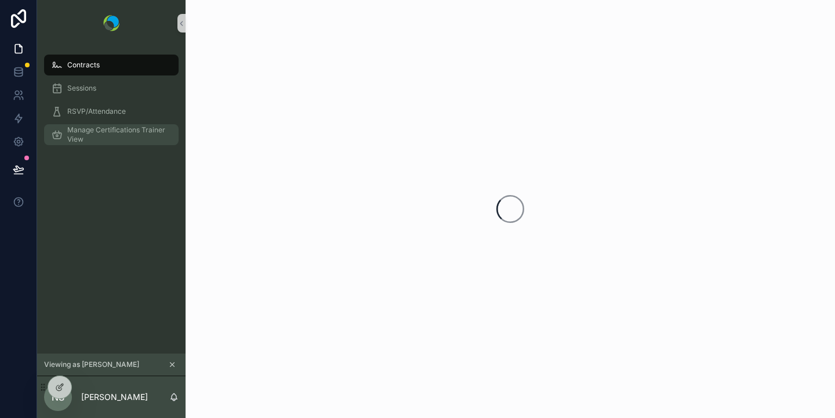
click at [129, 136] on span "Manage Certifications Trainer View" at bounding box center [117, 134] width 100 height 19
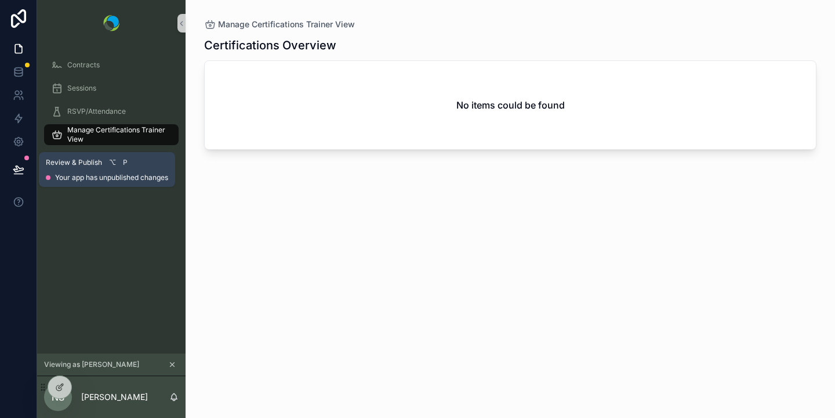
click at [21, 172] on icon at bounding box center [19, 170] width 12 height 12
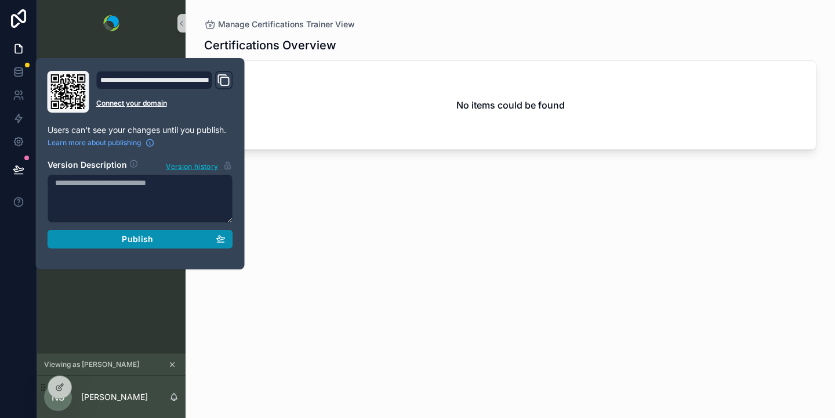
click at [122, 234] on div "Publish" at bounding box center [140, 239] width 171 height 10
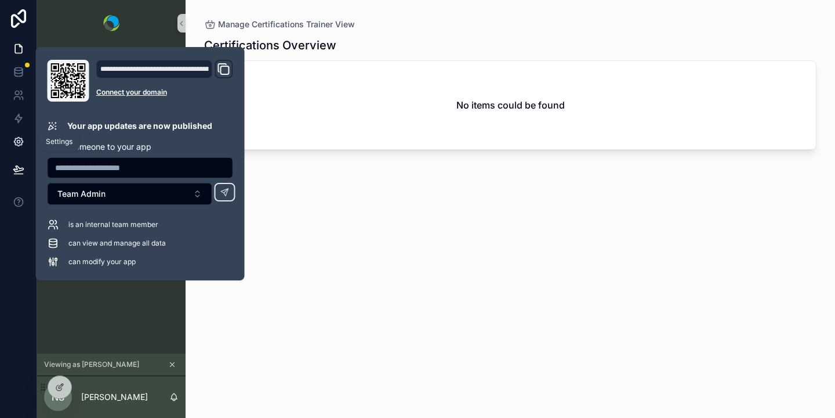
click at [21, 138] on icon at bounding box center [18, 141] width 9 height 9
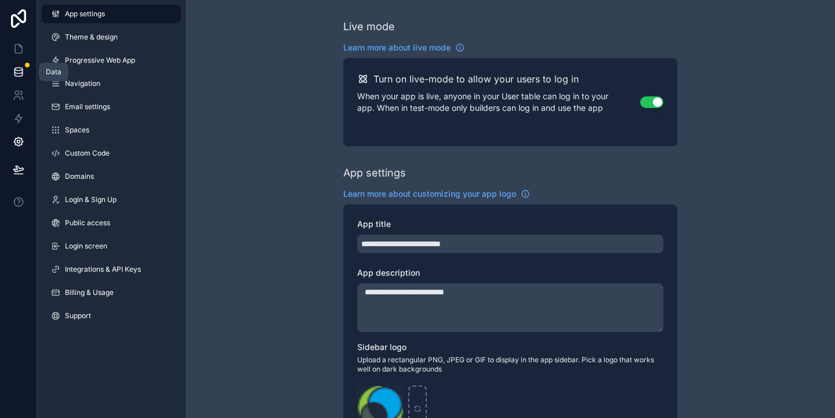
click at [23, 75] on icon at bounding box center [19, 72] width 12 height 12
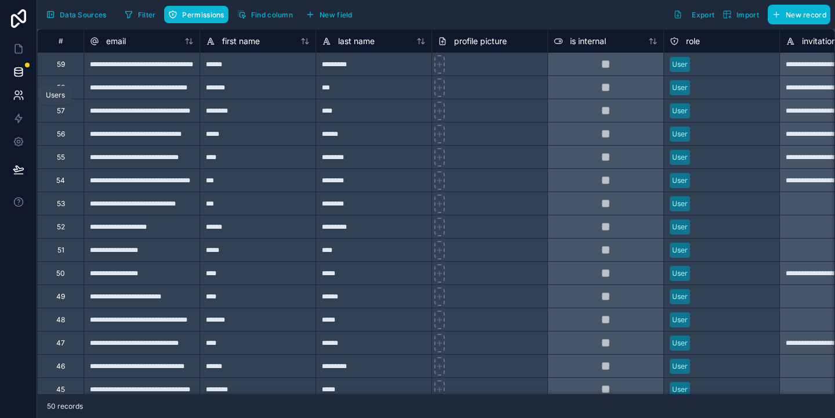
click at [18, 100] on icon at bounding box center [19, 95] width 12 height 12
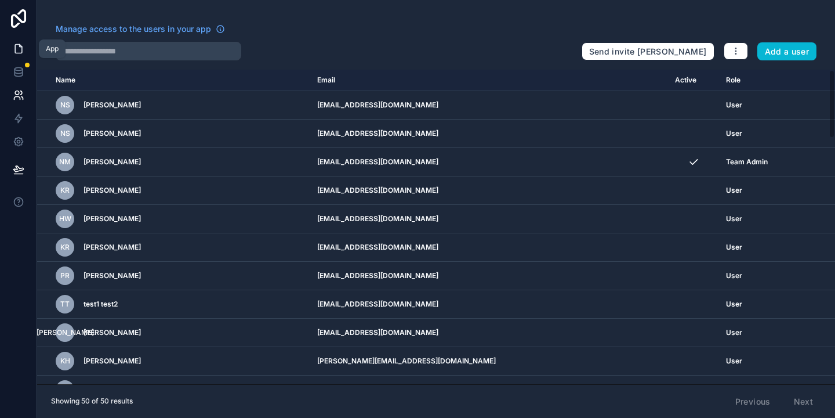
click at [19, 47] on icon at bounding box center [19, 49] width 12 height 12
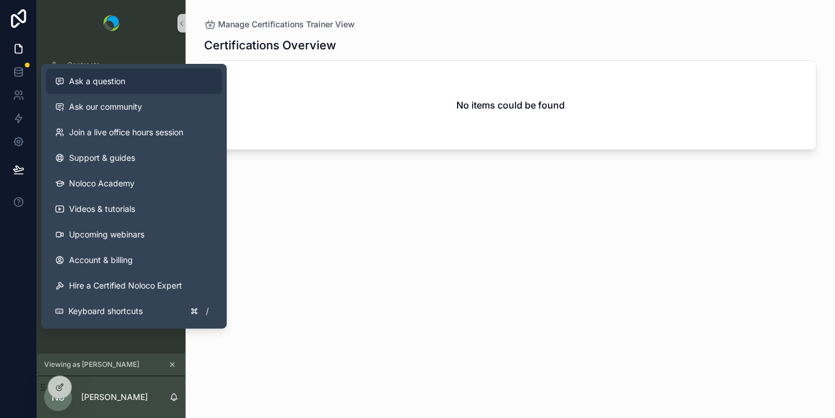
click at [106, 82] on span "Ask a question" at bounding box center [97, 81] width 56 height 12
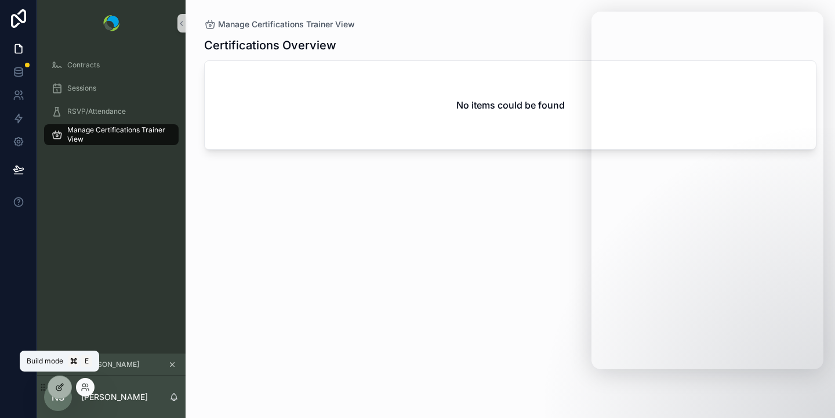
click at [67, 383] on div at bounding box center [59, 387] width 23 height 22
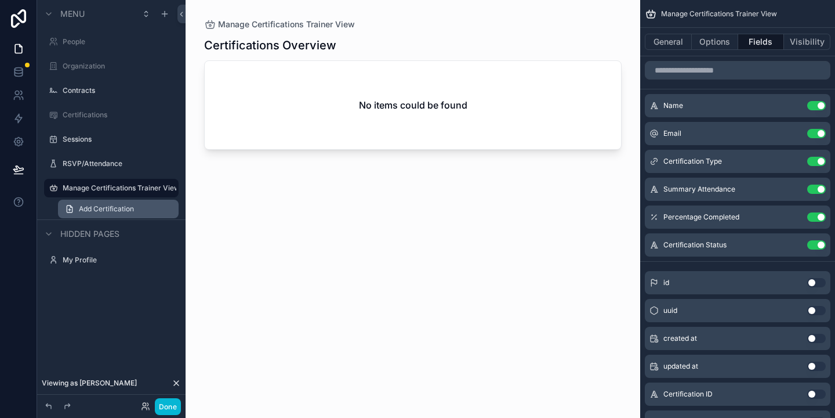
click at [99, 210] on span "Add Certification" at bounding box center [106, 208] width 55 height 9
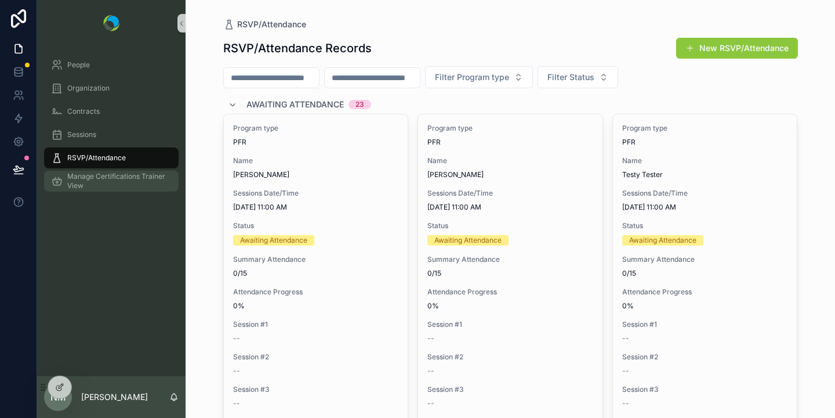
click at [90, 182] on span "Manage Certifications Trainer View" at bounding box center [117, 181] width 100 height 19
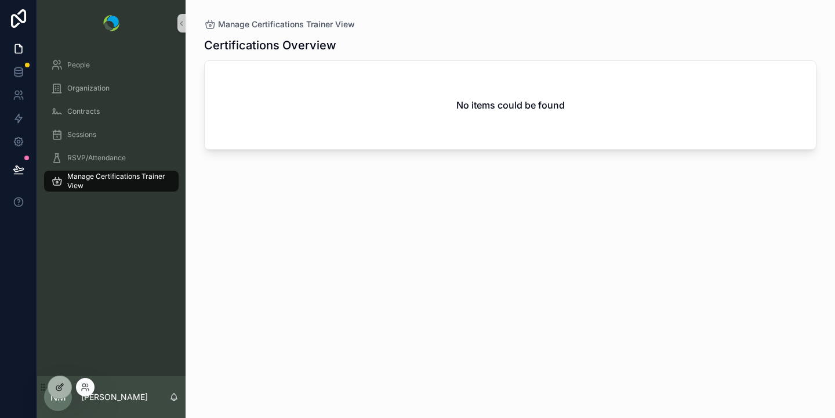
click at [60, 390] on icon at bounding box center [58, 387] width 5 height 5
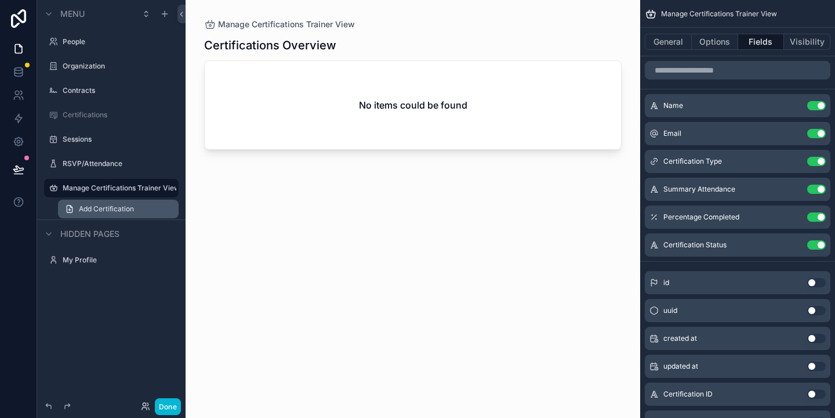
click at [104, 207] on span "Add Certification" at bounding box center [106, 208] width 55 height 9
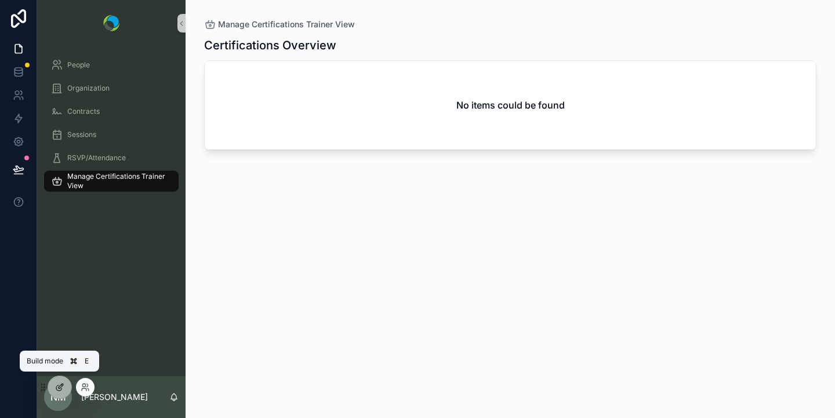
click at [60, 379] on div at bounding box center [59, 387] width 23 height 22
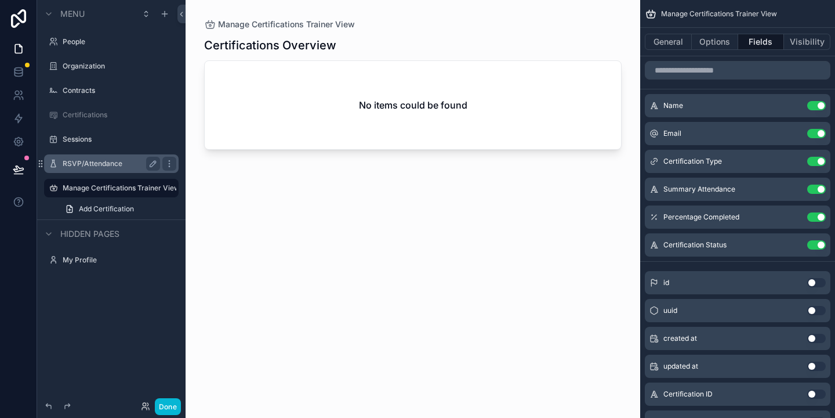
click at [82, 162] on label "RSVP/Attendance" at bounding box center [109, 163] width 93 height 9
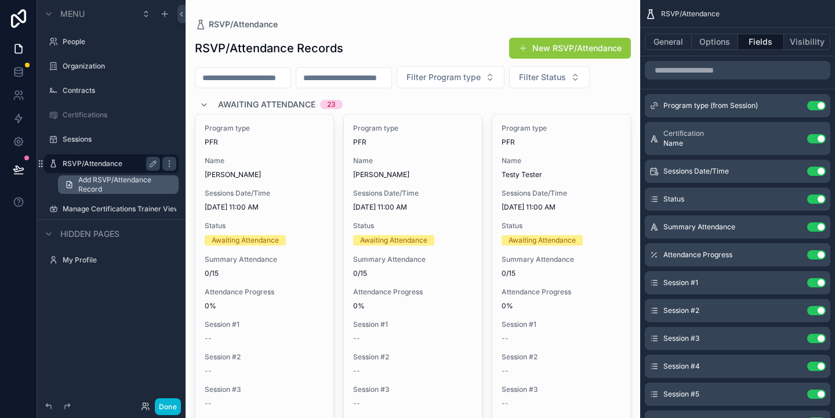
click at [90, 185] on span "Add RSVP/Attendance Record" at bounding box center [124, 184] width 93 height 19
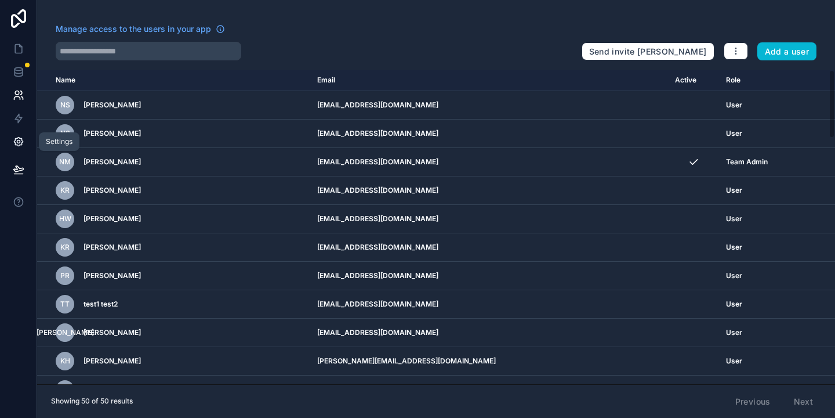
click at [18, 143] on icon at bounding box center [18, 141] width 3 height 3
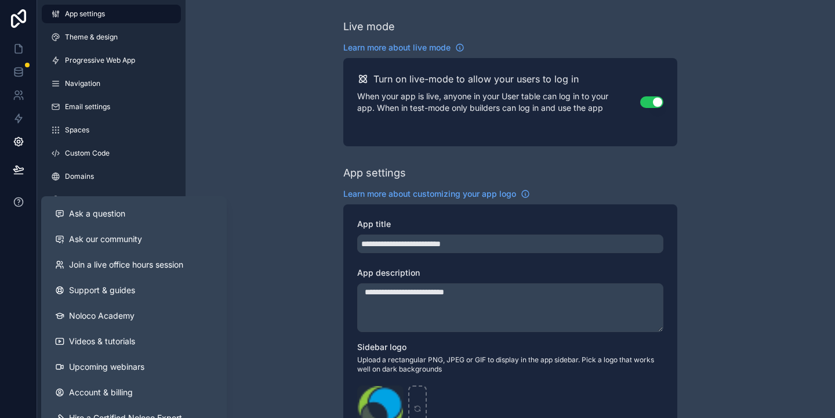
click at [19, 201] on icon at bounding box center [18, 201] width 2 height 3
click at [64, 210] on div "Ask a question" at bounding box center [134, 214] width 158 height 12
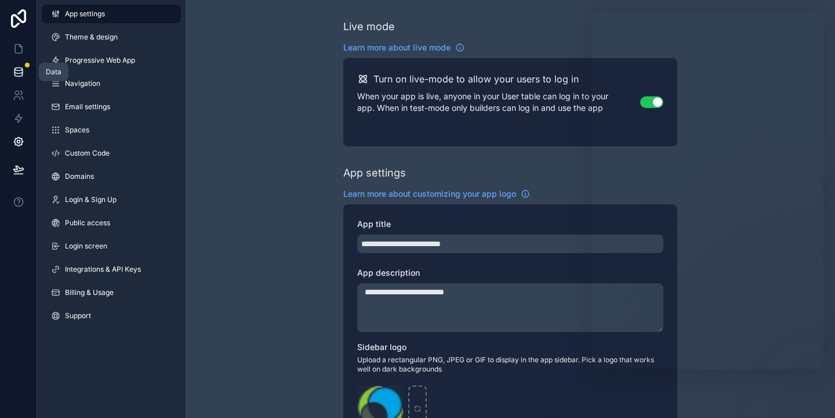
click at [17, 70] on icon at bounding box center [19, 69] width 8 height 3
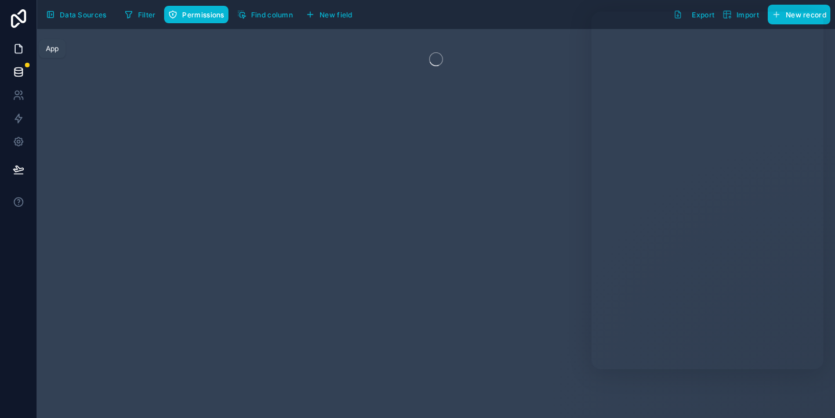
click at [18, 53] on icon at bounding box center [18, 49] width 7 height 9
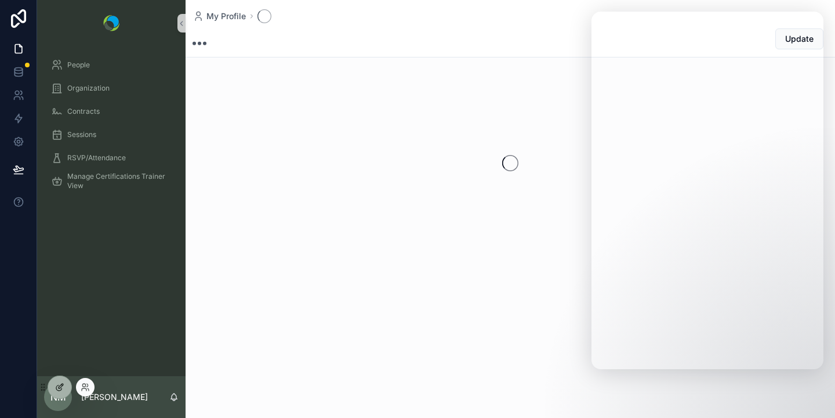
click at [63, 384] on icon at bounding box center [61, 385] width 5 height 5
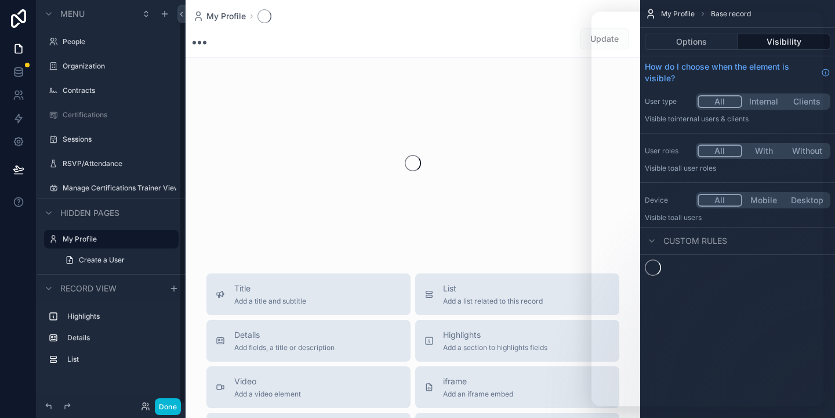
scroll to position [6, 0]
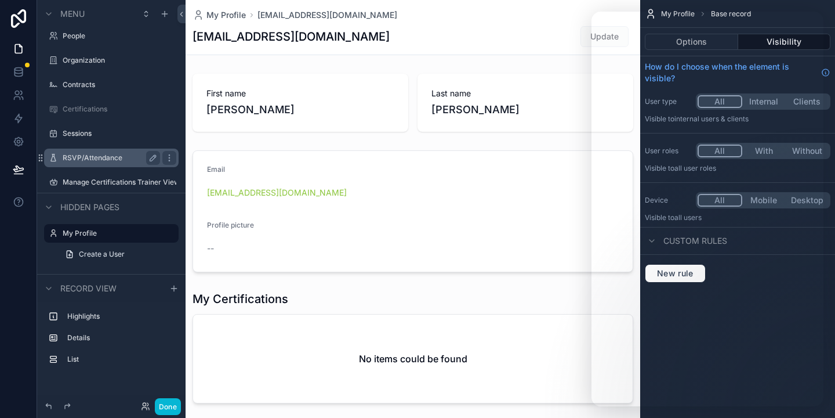
click at [99, 153] on label "RSVP/Attendance" at bounding box center [109, 157] width 93 height 9
